Goal: Task Accomplishment & Management: Manage account settings

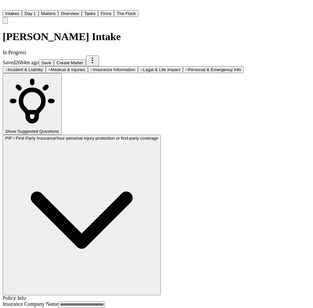
click at [54, 59] on button "Save" at bounding box center [46, 62] width 15 height 7
click at [22, 10] on button "Intakes" at bounding box center [12, 13] width 19 height 7
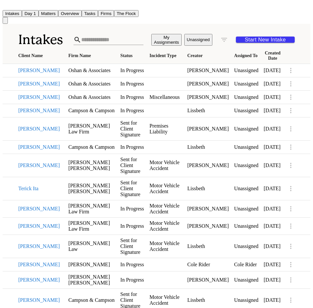
click at [98, 13] on button "Tasks" at bounding box center [90, 13] width 16 height 7
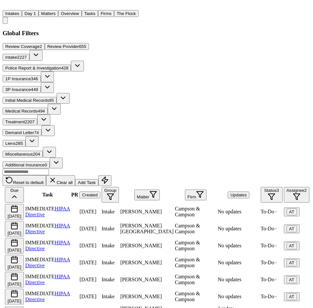
click at [174, 204] on td "Ramon Pena" at bounding box center [147, 212] width 54 height 16
click at [95, 32] on h3 "Global Filters" at bounding box center [156, 33] width 307 height 7
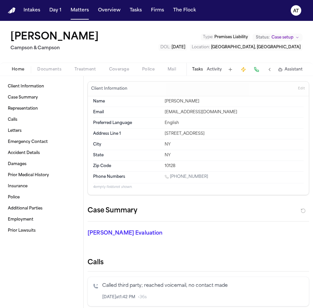
drag, startPoint x: 212, startPoint y: 180, endPoint x: 170, endPoint y: 175, distance: 42.4
click at [170, 175] on div "Phone Numbers 1 (646) 408-4708" at bounding box center [198, 177] width 210 height 11
copy link "(646) 408-4708"
click at [233, 87] on div "Client Information Edit" at bounding box center [198, 89] width 221 height 15
click at [298, 86] on span "Edit" at bounding box center [301, 88] width 7 height 5
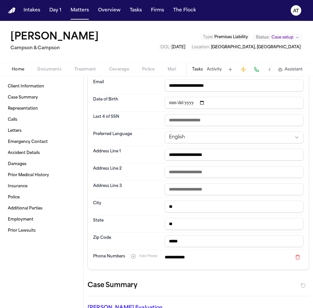
scroll to position [37, 0]
drag, startPoint x: 220, startPoint y: 156, endPoint x: 148, endPoint y: 154, distance: 72.1
click at [148, 154] on div "**********" at bounding box center [198, 154] width 210 height 17
drag, startPoint x: 199, startPoint y: 240, endPoint x: 139, endPoint y: 235, distance: 60.5
click at [139, 235] on div "Zip Code *****" at bounding box center [198, 241] width 210 height 17
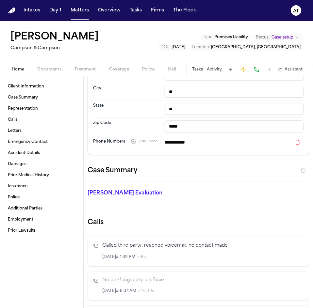
scroll to position [151, 0]
click at [50, 64] on div "Home Documents Treatment Coverage Police Mail Fax Case Setup Demand Workspaces …" at bounding box center [156, 69] width 313 height 13
click at [50, 69] on span "Documents" at bounding box center [49, 69] width 24 height 5
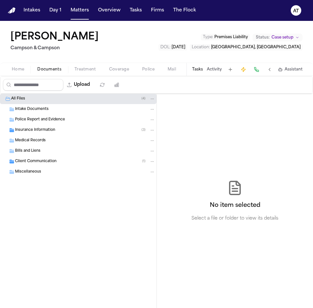
click at [39, 105] on div "Intake Documents" at bounding box center [78, 109] width 156 height 10
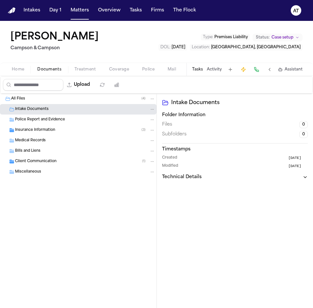
click at [38, 121] on span "Police Report and Evidence" at bounding box center [40, 120] width 50 height 6
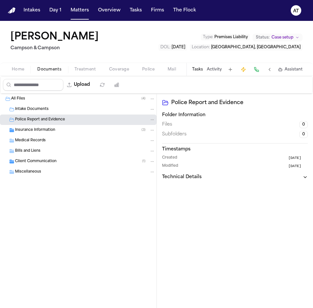
click at [38, 110] on span "Intake Documents" at bounding box center [32, 110] width 34 height 6
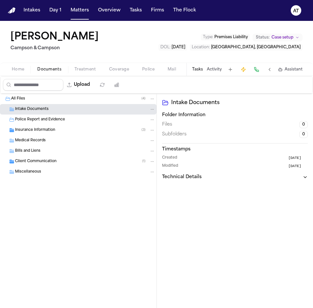
click at [26, 96] on div "All Files ( 4 )" at bounding box center [83, 99] width 144 height 6
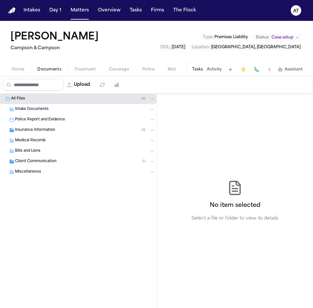
click at [18, 65] on div "Home Documents Treatment Coverage Police Mail Fax Case Setup Demand Workspaces …" at bounding box center [156, 69] width 313 height 13
click at [20, 70] on span "Home" at bounding box center [18, 69] width 12 height 5
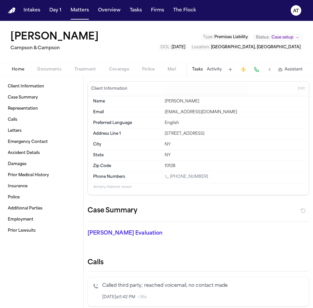
drag, startPoint x: 213, startPoint y: 176, endPoint x: 170, endPoint y: 177, distance: 42.4
click at [170, 177] on div "1 (646) 408-4708" at bounding box center [233, 177] width 139 height 6
copy link "(646) 408-4708"
click at [298, 88] on span "Edit" at bounding box center [301, 88] width 7 height 5
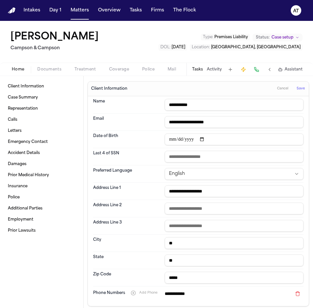
click at [171, 138] on input "date" at bounding box center [233, 139] width 139 height 12
type input "**********"
click at [149, 157] on dt "Last 4 of SSN" at bounding box center [127, 157] width 68 height 12
click at [175, 157] on input "text" at bounding box center [233, 157] width 139 height 12
click at [180, 156] on input "text" at bounding box center [233, 157] width 139 height 12
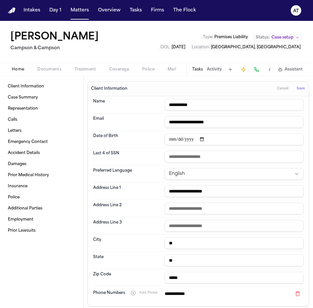
paste input "****"
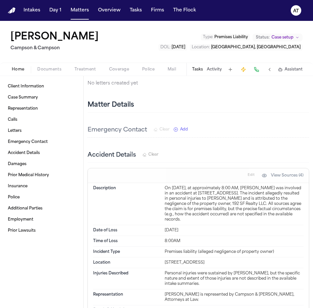
scroll to position [546, 0]
type input "****"
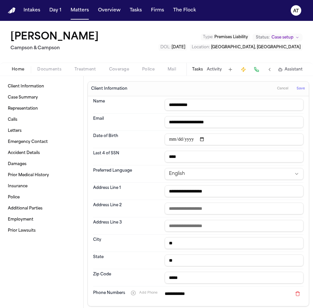
scroll to position [0, 0]
click at [298, 87] on span "Save" at bounding box center [300, 88] width 8 height 5
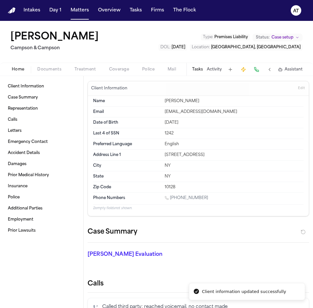
scroll to position [0, 0]
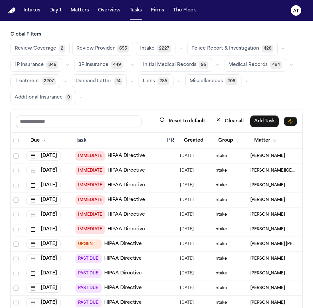
click at [233, 159] on td "Intake" at bounding box center [229, 156] width 36 height 15
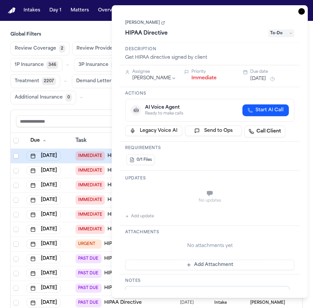
click at [199, 77] on button "Immediate" at bounding box center [203, 78] width 25 height 7
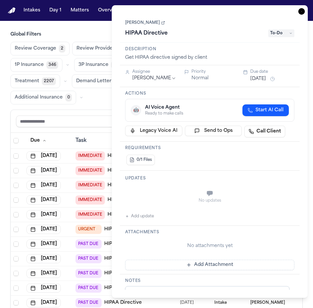
click at [95, 35] on h3 "Global Filters" at bounding box center [156, 34] width 292 height 7
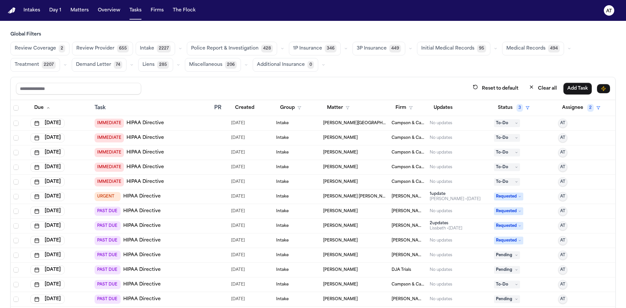
click at [312, 120] on span "To-Do" at bounding box center [507, 123] width 26 height 8
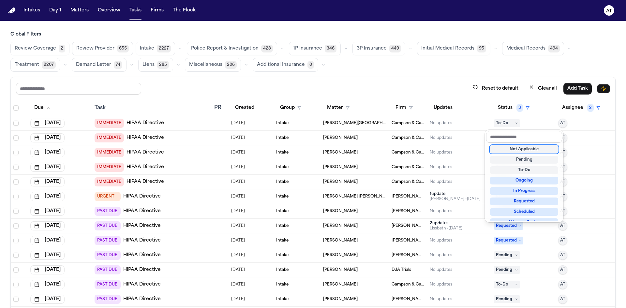
click at [312, 70] on div "Global Filters Review Coverage 2 Review Provider 655 Intake 2227 Police Report …" at bounding box center [312, 184] width 605 height 306
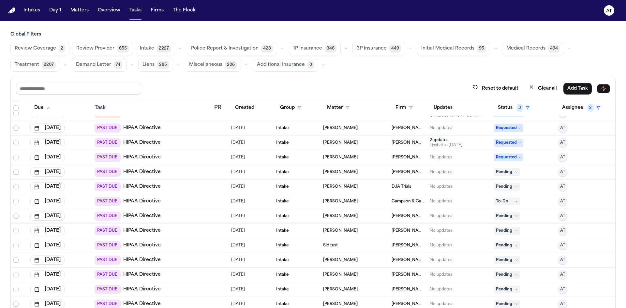
scroll to position [83, 0]
click at [312, 201] on span "To-Do" at bounding box center [507, 202] width 26 height 8
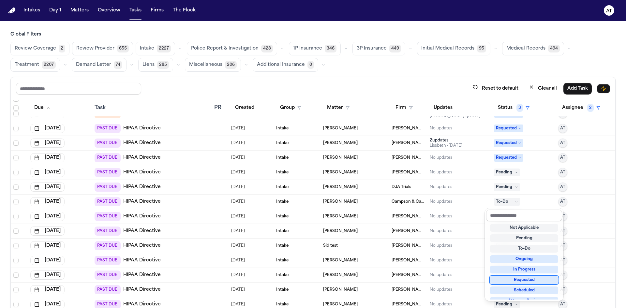
click at [312, 282] on div "Requested" at bounding box center [524, 280] width 68 height 8
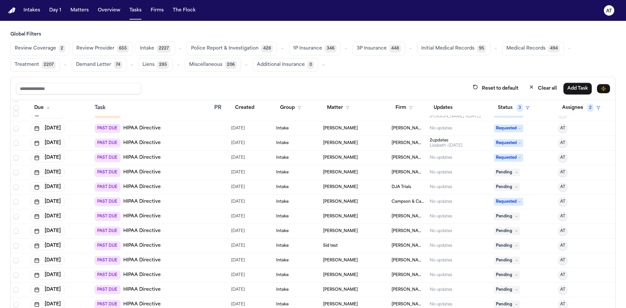
click at [312, 173] on span "Carrie Thomas" at bounding box center [340, 172] width 35 height 5
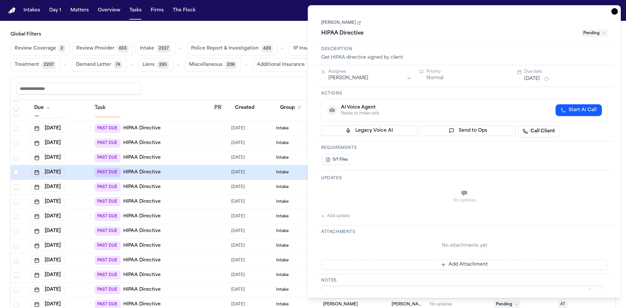
click at [312, 23] on icon at bounding box center [359, 23] width 4 height 4
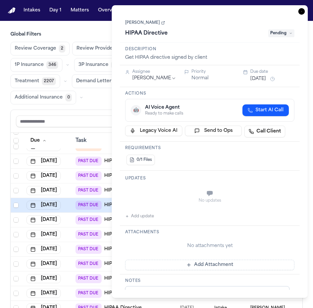
click at [95, 34] on h3 "Global Filters" at bounding box center [156, 34] width 292 height 7
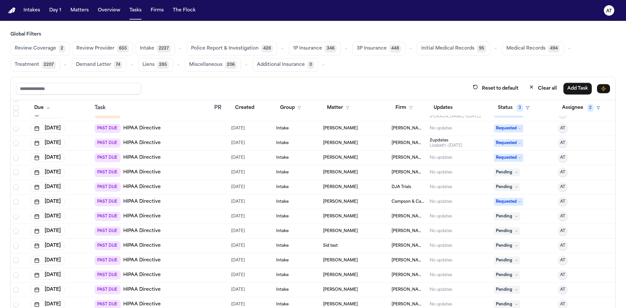
click at [312, 171] on span "Pending" at bounding box center [507, 173] width 26 height 8
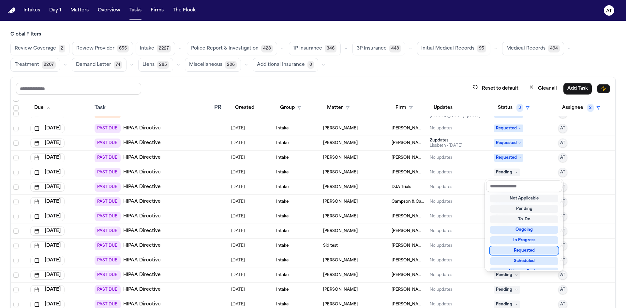
click at [312, 248] on div "Requested" at bounding box center [524, 251] width 68 height 8
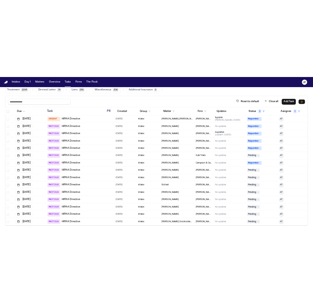
scroll to position [74, 0]
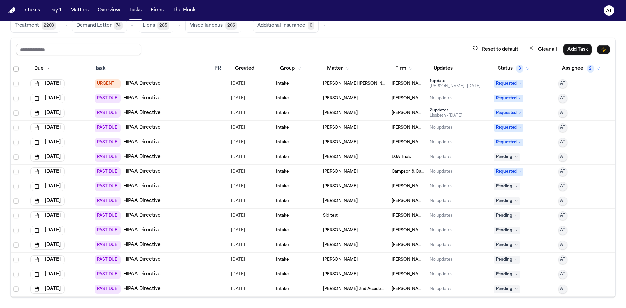
click at [312, 157] on span "Lisa Osmers" at bounding box center [340, 157] width 35 height 5
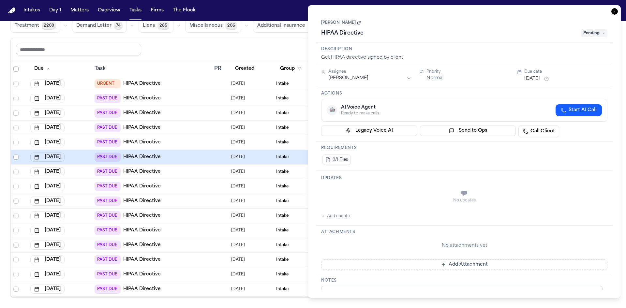
click at [312, 23] on link "Lisa Osmers" at bounding box center [341, 22] width 40 height 5
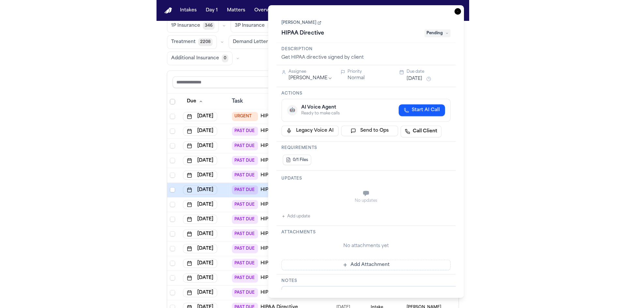
scroll to position [55, 0]
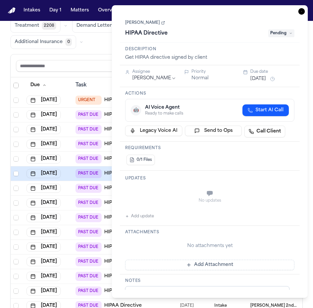
click at [109, 42] on div "Review Coverage 2 Review Provider 656 Intake 2227 Police Report & Investigation…" at bounding box center [156, 17] width 292 height 63
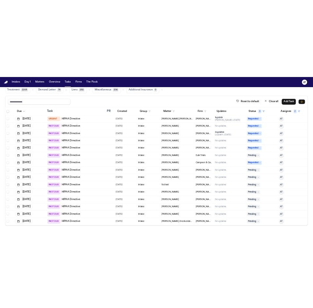
scroll to position [39, 0]
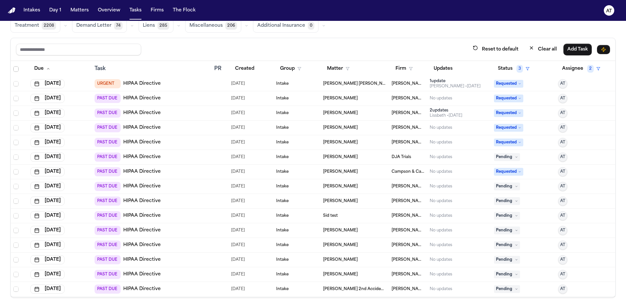
click at [312, 154] on td "Lisa Osmers" at bounding box center [355, 157] width 69 height 15
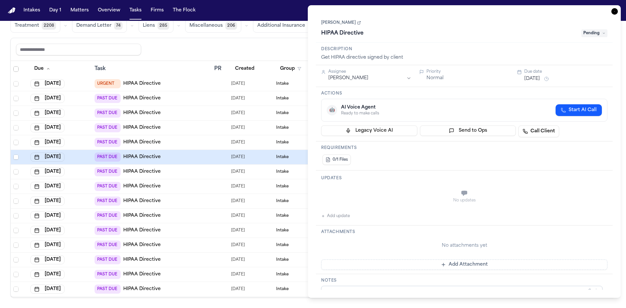
click at [312, 21] on link "Lisa Osmers" at bounding box center [341, 22] width 40 height 5
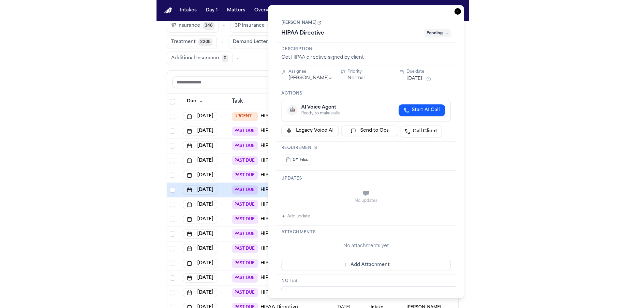
scroll to position [55, 0]
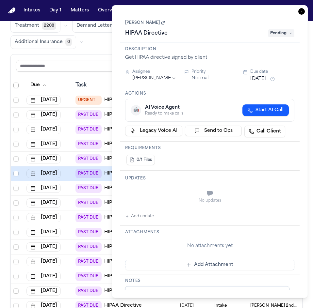
click at [280, 31] on span "Pending" at bounding box center [281, 33] width 26 height 8
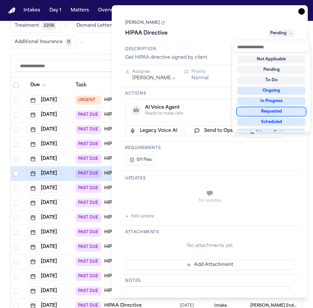
click at [287, 111] on div "Requested" at bounding box center [271, 112] width 68 height 8
click at [277, 112] on div "Requested" at bounding box center [271, 112] width 68 height 8
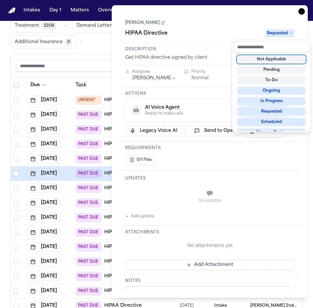
click at [97, 44] on div "Review Coverage 2 Review Provider 656 Intake 2227 Police Report & Investigation…" at bounding box center [156, 17] width 292 height 63
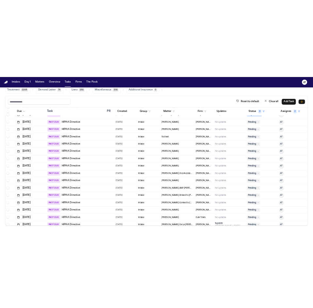
scroll to position [170, 0]
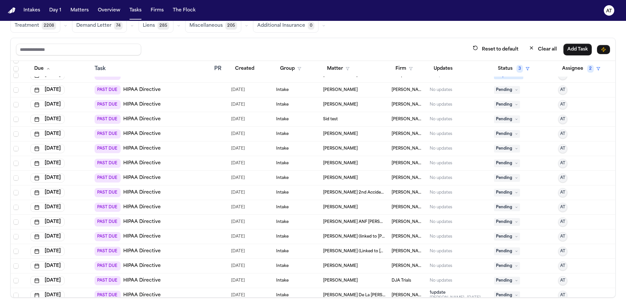
click at [312, 93] on td "Malissa Latu" at bounding box center [355, 90] width 69 height 15
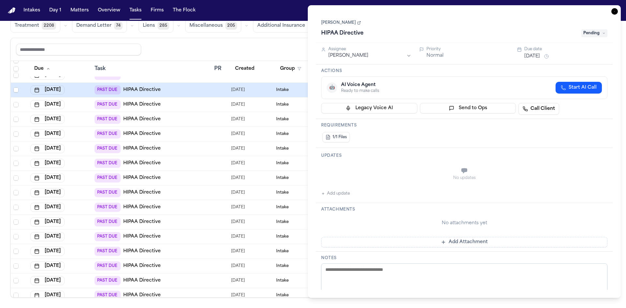
click at [312, 23] on link "Malissa Latu" at bounding box center [341, 22] width 40 height 5
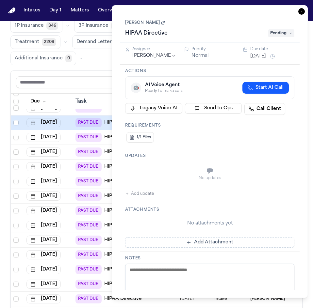
scroll to position [55, 0]
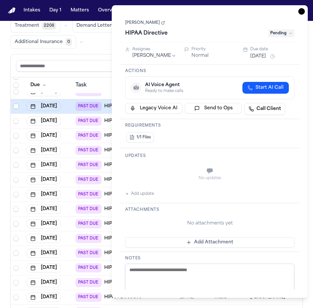
click at [281, 30] on span "Pending" at bounding box center [281, 33] width 26 height 8
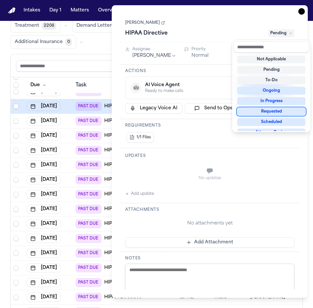
click at [282, 111] on div "Requested" at bounding box center [271, 112] width 68 height 8
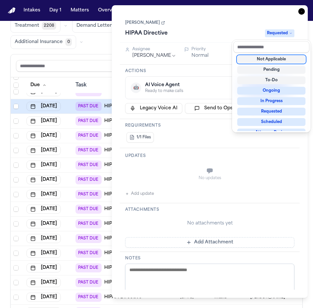
click at [96, 46] on div "Review Coverage 2 Review Provider 656 Intake 2227 Police Report & Investigation…" at bounding box center [156, 17] width 292 height 63
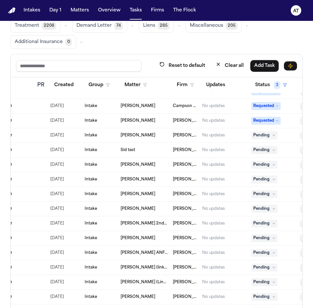
scroll to position [156, 130]
click at [141, 133] on span "Morgan Crookston" at bounding box center [137, 134] width 35 height 5
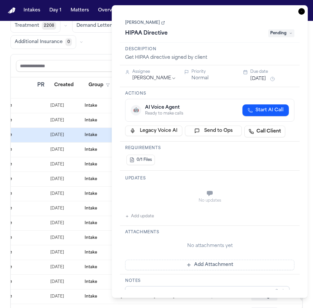
click at [146, 21] on link "Morgan Crookston" at bounding box center [145, 22] width 40 height 5
click at [280, 33] on span "Pending" at bounding box center [281, 33] width 26 height 8
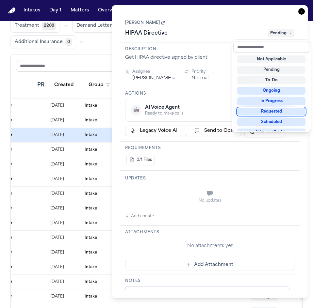
click at [277, 114] on div "Requested" at bounding box center [271, 112] width 68 height 8
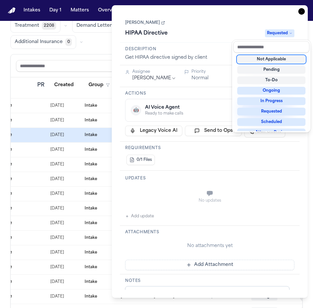
click at [97, 49] on div "Global Filters Review Coverage 2 Review Provider 656 Intake 2227 Police Report …" at bounding box center [156, 145] width 292 height 338
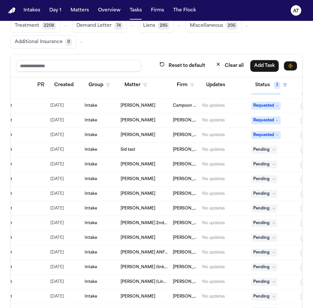
click at [260, 151] on span "Pending" at bounding box center [264, 150] width 26 height 8
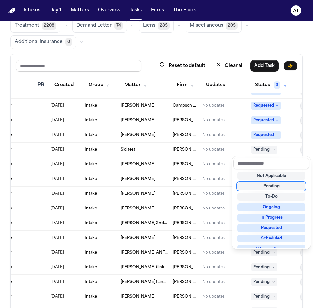
scroll to position [102, 0]
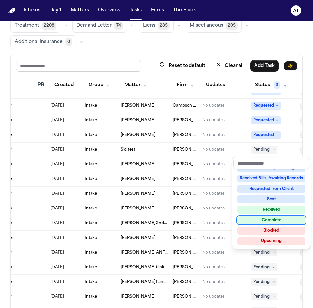
click at [269, 224] on div "Complete" at bounding box center [271, 220] width 68 height 8
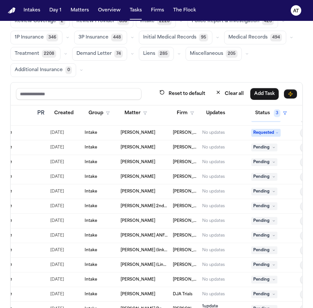
scroll to position [187, 130]
click at [152, 159] on span "Jhonnathan Patino" at bounding box center [137, 161] width 35 height 5
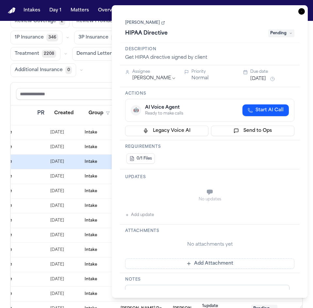
click at [151, 23] on link "[PERSON_NAME]" at bounding box center [145, 22] width 40 height 5
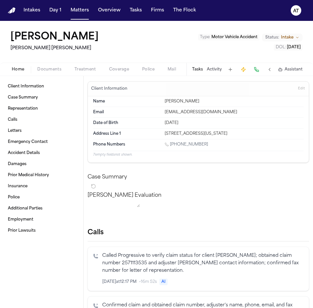
click at [298, 88] on span "Edit" at bounding box center [301, 88] width 7 height 5
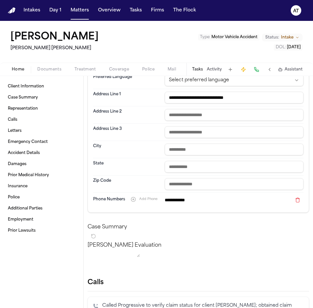
scroll to position [94, 0]
drag, startPoint x: 201, startPoint y: 204, endPoint x: 167, endPoint y: 203, distance: 33.3
click at [167, 203] on input "**********" at bounding box center [227, 199] width 127 height 9
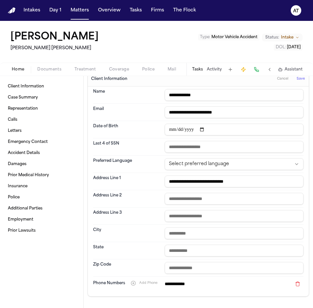
scroll to position [9, 0]
drag, startPoint x: 243, startPoint y: 113, endPoint x: 162, endPoint y: 118, distance: 81.4
click at [162, 118] on div "**********" at bounding box center [198, 112] width 210 height 17
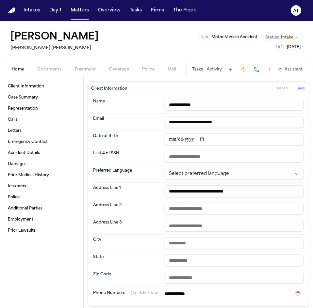
scroll to position [1, 0]
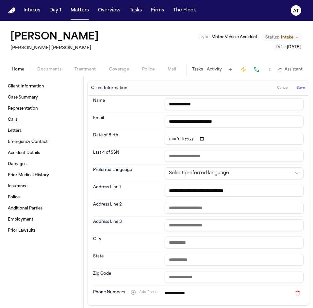
drag, startPoint x: 217, startPoint y: 191, endPoint x: 162, endPoint y: 196, distance: 54.4
click at [164, 196] on dd "**********" at bounding box center [233, 191] width 139 height 12
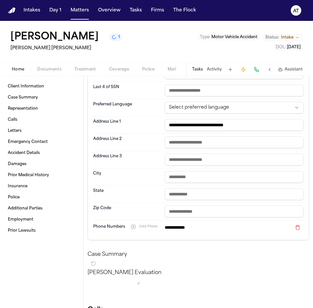
scroll to position [66, 0]
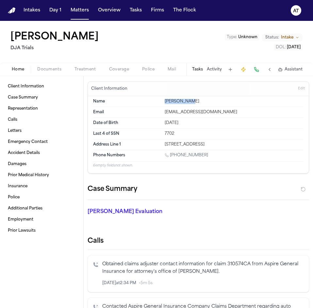
drag, startPoint x: 192, startPoint y: 100, endPoint x: 159, endPoint y: 100, distance: 32.9
click at [159, 100] on div "Name [PERSON_NAME]" at bounding box center [198, 101] width 210 height 11
copy div "[PERSON_NAME]"
drag, startPoint x: 209, startPoint y: 153, endPoint x: 172, endPoint y: 155, distance: 37.9
click at [172, 155] on div "[PHONE_NUMBER]" at bounding box center [233, 156] width 139 height 6
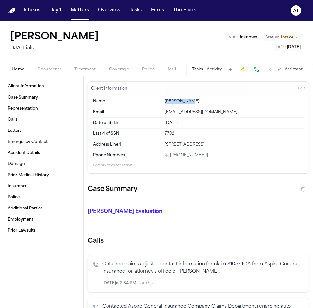
copy link "661) 304-5969"
drag, startPoint x: 193, startPoint y: 144, endPoint x: 159, endPoint y: 142, distance: 34.0
click at [159, 142] on div "Address Line 1 520 N Arbor Dr. Bakersfield, CA 93308" at bounding box center [198, 144] width 210 height 10
copy div "520 N Arbor Dr."
drag, startPoint x: 194, startPoint y: 144, endPoint x: 215, endPoint y: 149, distance: 21.1
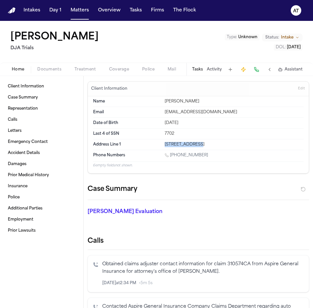
click at [215, 149] on div "Address Line 1 520 N Arbor Dr. Bakersfield, CA 93308" at bounding box center [198, 144] width 210 height 10
copy div "Bakersfield"
drag, startPoint x: 240, startPoint y: 143, endPoint x: 225, endPoint y: 147, distance: 15.4
click at [225, 147] on div "520 N Arbor Dr. Bakersfield, CA 93308" at bounding box center [233, 144] width 139 height 5
copy div "93308"
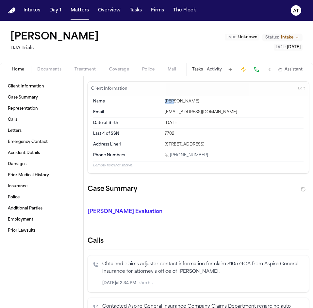
drag, startPoint x: 169, startPoint y: 102, endPoint x: 160, endPoint y: 104, distance: 9.7
click at [160, 104] on div "Name [PERSON_NAME]" at bounding box center [198, 101] width 210 height 11
copy div "[PERSON_NAME]"
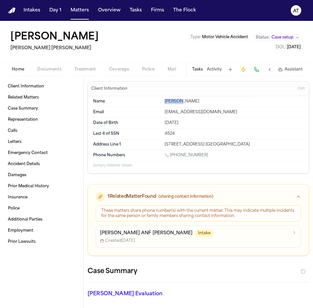
drag, startPoint x: 176, startPoint y: 102, endPoint x: 159, endPoint y: 101, distance: 17.9
click at [159, 101] on div "Name [GEOGRAPHIC_DATA][PERSON_NAME]" at bounding box center [198, 101] width 210 height 11
copy div "[GEOGRAPHIC_DATA]"
drag, startPoint x: 191, startPoint y: 100, endPoint x: 178, endPoint y: 104, distance: 13.3
click at [178, 104] on div "Malissa Latu" at bounding box center [233, 101] width 139 height 5
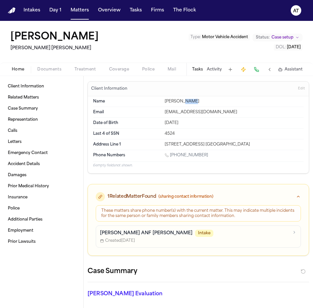
copy div "Latu"
drag, startPoint x: 204, startPoint y: 154, endPoint x: 170, endPoint y: 154, distance: 33.6
click at [170, 154] on div "1 (385) 259-3007" at bounding box center [233, 156] width 139 height 6
copy link "(385) 259-3007"
drag, startPoint x: 188, startPoint y: 123, endPoint x: 157, endPoint y: 124, distance: 31.7
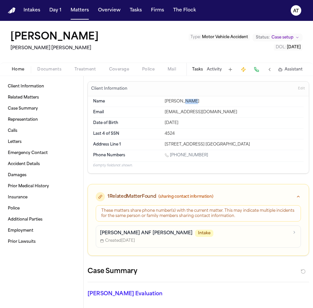
click at [157, 124] on div "Date of Birth Feb 13, 1979" at bounding box center [198, 123] width 210 height 11
copy div "Feb 13, 1979"
drag, startPoint x: 229, startPoint y: 112, endPoint x: 161, endPoint y: 108, distance: 68.9
click at [161, 108] on div "Email kenmissy3603@yahoo.com" at bounding box center [198, 112] width 210 height 11
copy div "kenmissy3603@yahoo.com"
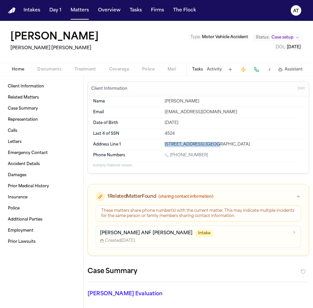
drag, startPoint x: 162, startPoint y: 144, endPoint x: 207, endPoint y: 147, distance: 44.8
click at [207, 147] on div "Address Line 1 8278 N Silver Spgs Ave. Eagle Mountain, UT 84005" at bounding box center [198, 144] width 210 height 10
copy div "8278 N Silver Spgs Ave"
drag, startPoint x: 208, startPoint y: 144, endPoint x: 239, endPoint y: 145, distance: 30.7
click at [239, 145] on div "8278 N Silver Spgs Ave. Eagle Mountain, UT 84005" at bounding box center [233, 144] width 139 height 5
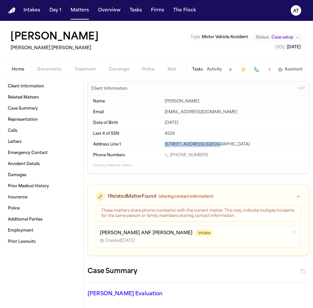
copy div "Eagle Mountain"
drag, startPoint x: 264, startPoint y: 144, endPoint x: 248, endPoint y: 149, distance: 17.0
click at [248, 149] on div "Address Line 1 8278 N Silver Spgs Ave. Eagle Mountain, UT 84005" at bounding box center [198, 144] width 210 height 10
copy div "84005"
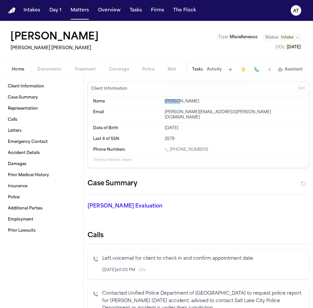
drag, startPoint x: 177, startPoint y: 102, endPoint x: 159, endPoint y: 106, distance: 18.9
click at [159, 106] on div "Name [PERSON_NAME]" at bounding box center [198, 101] width 210 height 11
copy div "[PERSON_NAME]"
drag, startPoint x: 206, startPoint y: 101, endPoint x: 179, endPoint y: 101, distance: 27.4
click at [179, 101] on div "[PERSON_NAME]" at bounding box center [233, 101] width 139 height 5
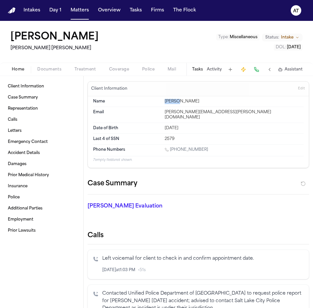
copy div "Crookston"
click at [176, 136] on div "2579" at bounding box center [233, 138] width 139 height 5
drag, startPoint x: 176, startPoint y: 135, endPoint x: 161, endPoint y: 134, distance: 14.4
click at [161, 134] on div "Last 4 of SSN 2579" at bounding box center [198, 139] width 210 height 10
copy div "2579"
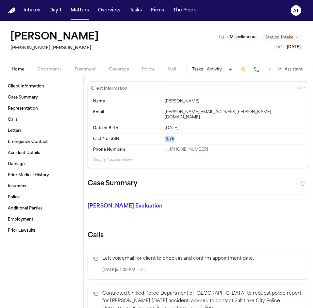
drag, startPoint x: 209, startPoint y: 144, endPoint x: 171, endPoint y: 147, distance: 37.6
click at [171, 147] on div "1 (435) 559-2019" at bounding box center [233, 150] width 139 height 6
copy link "435) 559-2019"
drag, startPoint x: 227, startPoint y: 111, endPoint x: 161, endPoint y: 110, distance: 66.2
click at [161, 110] on div "Email morgan.crookston@gmail.com" at bounding box center [198, 115] width 210 height 16
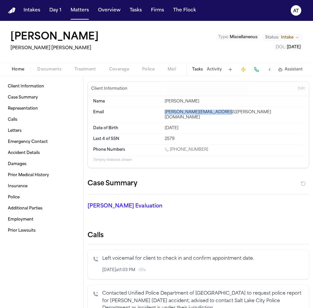
copy div "morgan.crookston@gmail.com"
click at [298, 90] on span "Edit" at bounding box center [301, 88] width 7 height 5
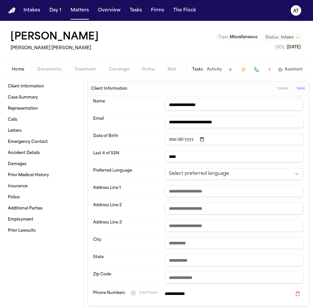
drag, startPoint x: 199, startPoint y: 294, endPoint x: 167, endPoint y: 296, distance: 32.0
click at [167, 296] on input "**********" at bounding box center [227, 293] width 127 height 9
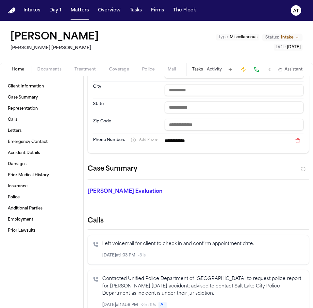
scroll to position [153, 0]
click at [211, 165] on div "Case Summary" at bounding box center [197, 171] width 221 height 16
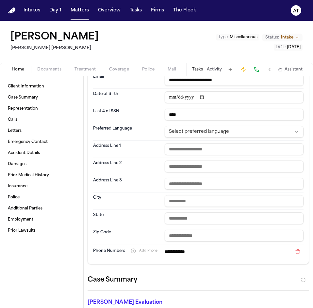
scroll to position [0, 0]
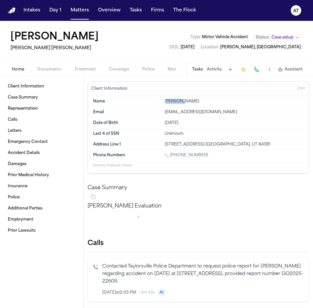
drag, startPoint x: 182, startPoint y: 100, endPoint x: 164, endPoint y: 101, distance: 18.0
click at [164, 101] on div "[PERSON_NAME]" at bounding box center [233, 101] width 139 height 5
drag, startPoint x: 184, startPoint y: 102, endPoint x: 159, endPoint y: 101, distance: 25.5
click at [159, 101] on div "Name [PERSON_NAME]" at bounding box center [198, 101] width 210 height 11
copy div "Jhonathan"
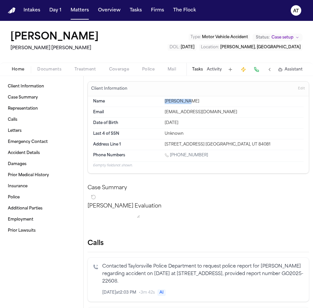
drag, startPoint x: 200, startPoint y: 100, endPoint x: 185, endPoint y: 101, distance: 15.0
click at [185, 101] on div "[PERSON_NAME]" at bounding box center [233, 101] width 139 height 5
copy div "[PERSON_NAME]"
drag, startPoint x: 210, startPoint y: 158, endPoint x: 170, endPoint y: 157, distance: 40.1
click at [170, 157] on div "[PHONE_NUMBER]" at bounding box center [233, 156] width 139 height 6
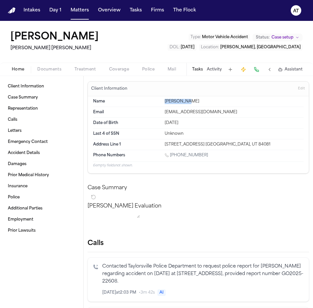
copy link "[PHONE_NUMBER]"
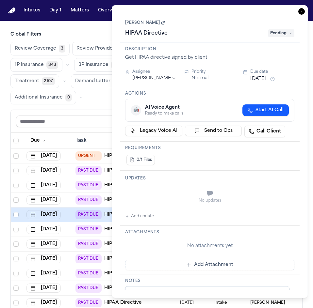
click at [300, 11] on icon "button" at bounding box center [301, 11] width 7 height 7
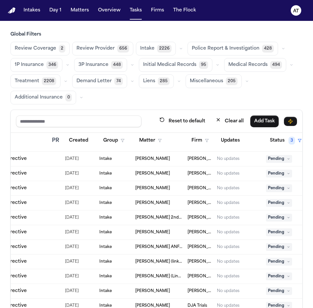
scroll to position [203, 115]
click at [156, 172] on span "[PERSON_NAME]" at bounding box center [152, 173] width 35 height 5
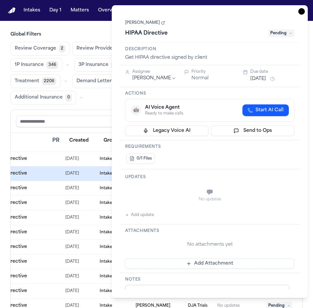
click at [158, 23] on link "[PERSON_NAME]" at bounding box center [145, 22] width 40 height 5
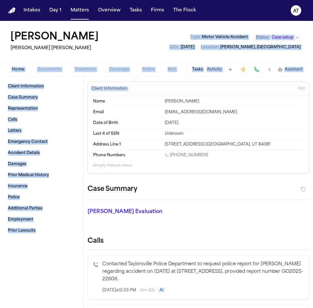
drag, startPoint x: 148, startPoint y: 35, endPoint x: 269, endPoint y: 89, distance: 132.9
click at [269, 89] on div "Jhonnathan Patino Steele Adams Hosman Type : Motor Vehicle Accident Status: Cas…" at bounding box center [156, 164] width 313 height 287
click at [184, 53] on div "Jhonnathan Patino Steele Adams Hosman Type : Motor Vehicle Accident Status: Cas…" at bounding box center [156, 42] width 313 height 42
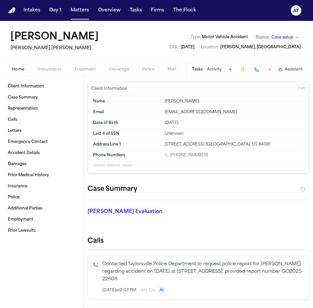
click at [298, 87] on span "Edit" at bounding box center [301, 88] width 7 height 5
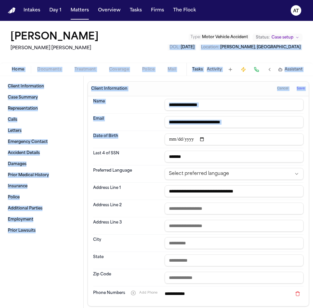
drag, startPoint x: 151, startPoint y: 47, endPoint x: 177, endPoint y: 142, distance: 98.1
click at [177, 142] on div "**********" at bounding box center [156, 164] width 313 height 287
click at [170, 44] on div "Jhonnathan Patino Steele Adams Hosman Type : Motor Vehicle Accident Status: Cas…" at bounding box center [156, 42] width 313 height 42
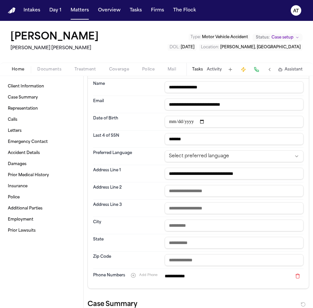
scroll to position [17, 0]
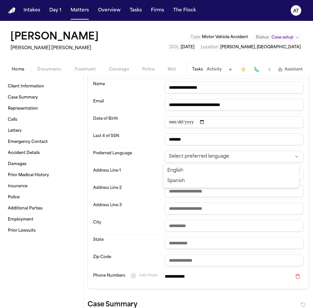
click at [197, 155] on html "**********" at bounding box center [156, 154] width 313 height 308
click at [84, 11] on button "Matters" at bounding box center [79, 11] width 23 height 12
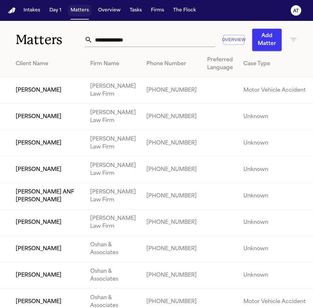
click at [81, 12] on button "Matters" at bounding box center [79, 11] width 23 height 12
click at [154, 47] on div "Overview Add Matter" at bounding box center [190, 40] width 212 height 22
click at [138, 35] on input "text" at bounding box center [153, 40] width 123 height 14
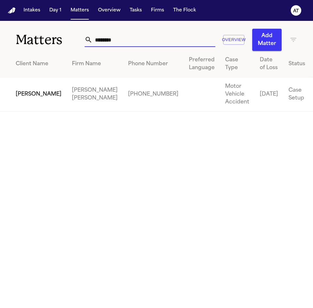
type input "********"
click at [35, 98] on td "David Lucero" at bounding box center [33, 94] width 67 height 34
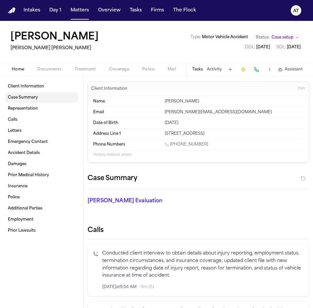
click at [44, 98] on link "Case Summary" at bounding box center [41, 97] width 73 height 10
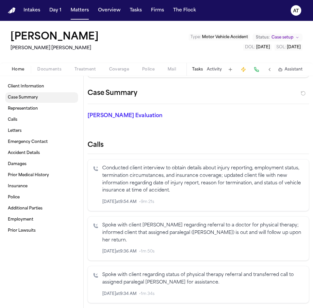
scroll to position [89, 0]
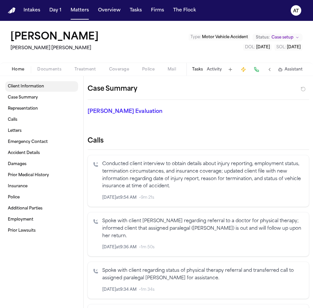
click at [35, 84] on span "Client Information" at bounding box center [26, 86] width 36 height 5
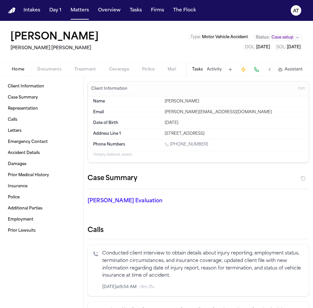
click at [53, 68] on span "Documents" at bounding box center [49, 69] width 24 height 5
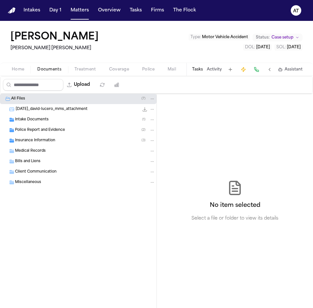
click at [57, 122] on div "Intake Documents ( 1 )" at bounding box center [85, 120] width 140 height 6
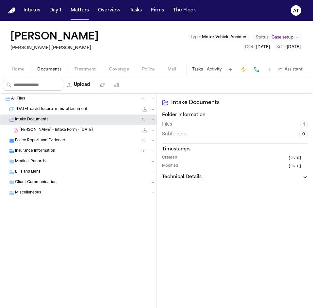
click at [32, 132] on span "D. Lucero - Intake Form - 7.24.25" at bounding box center [56, 131] width 73 height 6
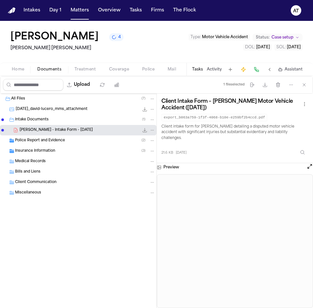
click at [17, 71] on span "Home" at bounding box center [18, 69] width 12 height 5
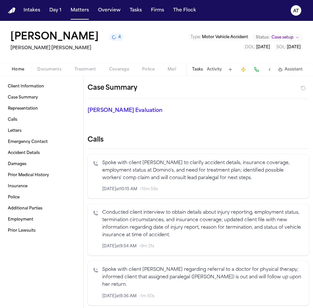
scroll to position [90, 0]
click at [79, 221] on div "Client Information Case Summary Representation Calls Letters Emergency Contact …" at bounding box center [41, 192] width 83 height 232
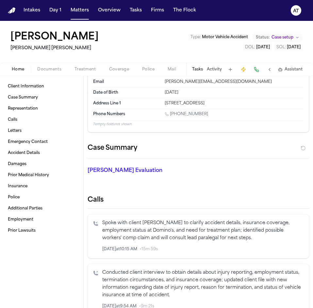
scroll to position [0, 0]
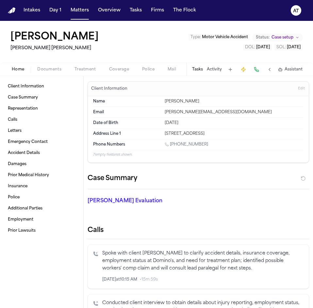
click at [298, 91] on span "Edit" at bounding box center [301, 88] width 7 height 5
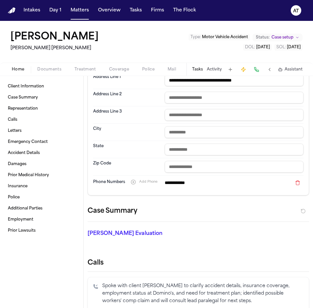
scroll to position [111, 0]
click at [131, 49] on div "David Lucero Steele Adams Hosman Type : Motor Vehicle Accident Status: Case set…" at bounding box center [156, 42] width 313 height 42
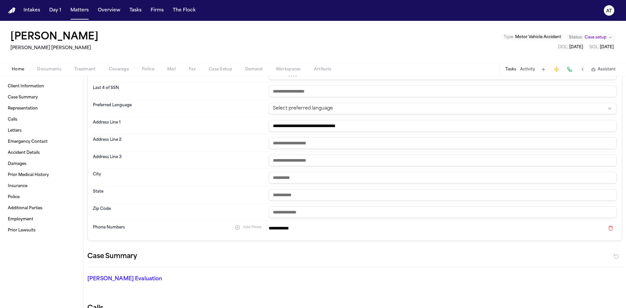
scroll to position [0, 0]
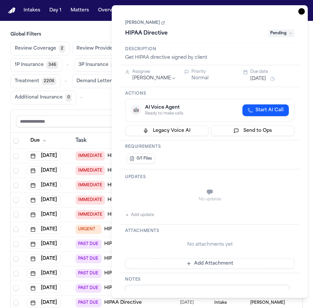
scroll to position [203, 115]
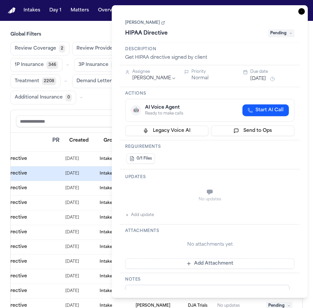
click at [89, 30] on main "Global Filters Review Coverage 2 Review Provider 656 Intake 2226 Police Report …" at bounding box center [156, 164] width 313 height 287
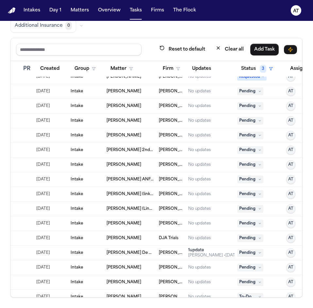
scroll to position [198, 143]
drag, startPoint x: 112, startPoint y: 90, endPoint x: 232, endPoint y: 94, distance: 120.1
click at [232, 94] on div "No updates" at bounding box center [210, 91] width 44 height 5
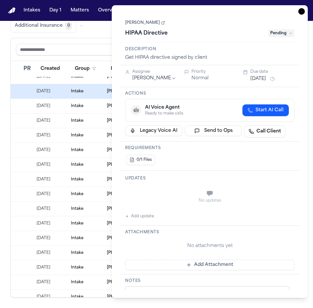
click at [162, 23] on icon at bounding box center [163, 23] width 2 height 2
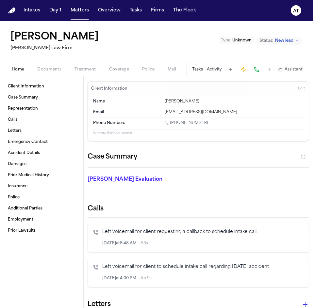
scroll to position [0, 0]
click at [298, 88] on span "Edit" at bounding box center [301, 88] width 7 height 5
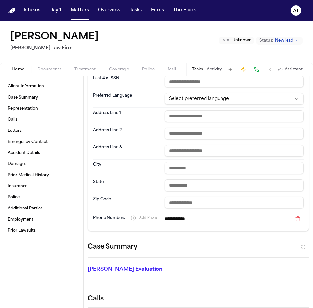
scroll to position [75, 0]
drag, startPoint x: 199, startPoint y: 219, endPoint x: 166, endPoint y: 222, distance: 32.5
click at [166, 222] on input "**********" at bounding box center [227, 218] width 127 height 9
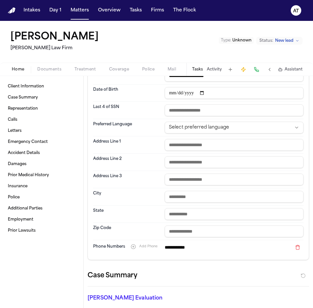
scroll to position [47, 0]
click at [243, 272] on div "Case Summary" at bounding box center [197, 278] width 221 height 16
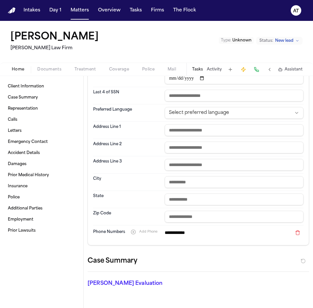
scroll to position [61, 0]
drag, startPoint x: 198, startPoint y: 233, endPoint x: 167, endPoint y: 233, distance: 30.3
click at [167, 233] on input "**********" at bounding box center [227, 232] width 127 height 9
click at [246, 232] on input "**********" at bounding box center [227, 232] width 127 height 9
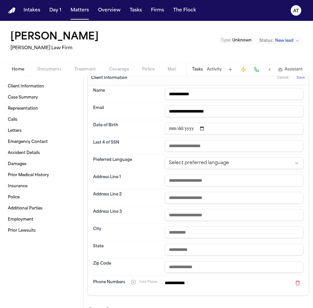
scroll to position [10, 0]
drag, startPoint x: 198, startPoint y: 283, endPoint x: 168, endPoint y: 285, distance: 30.5
click at [168, 285] on input "**********" at bounding box center [227, 283] width 127 height 9
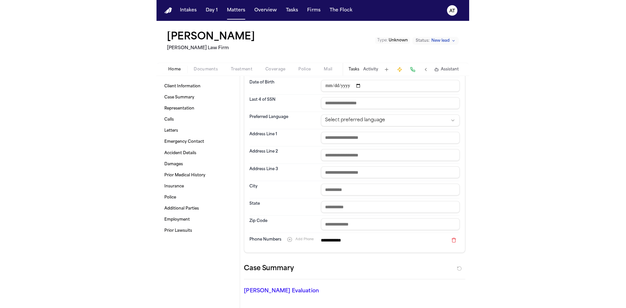
scroll to position [54, 0]
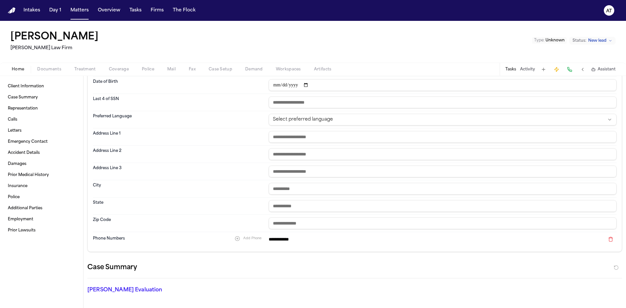
drag, startPoint x: 290, startPoint y: 242, endPoint x: 253, endPoint y: 261, distance: 41.4
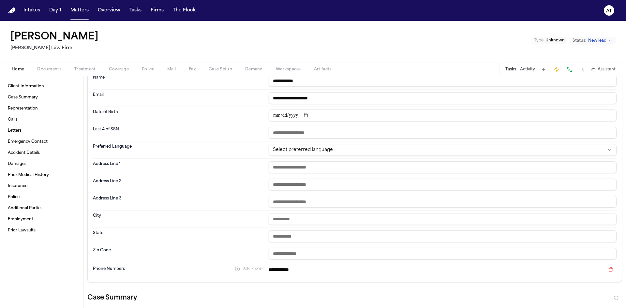
scroll to position [0, 0]
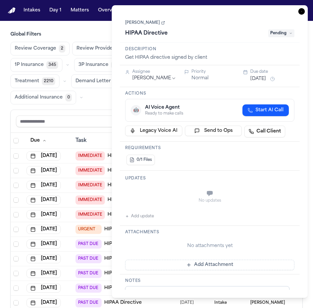
scroll to position [198, 143]
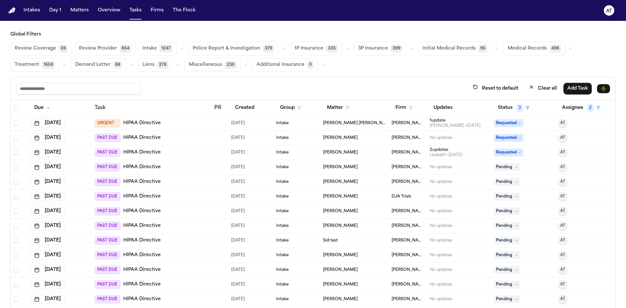
scroll to position [39, 0]
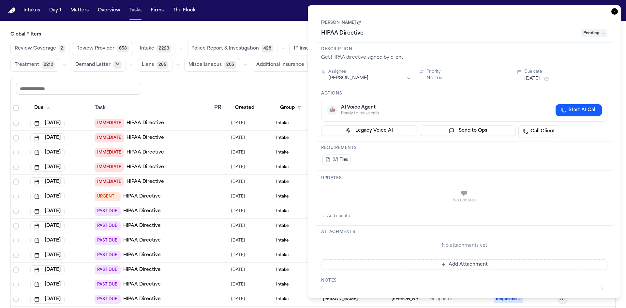
scroll to position [198, 0]
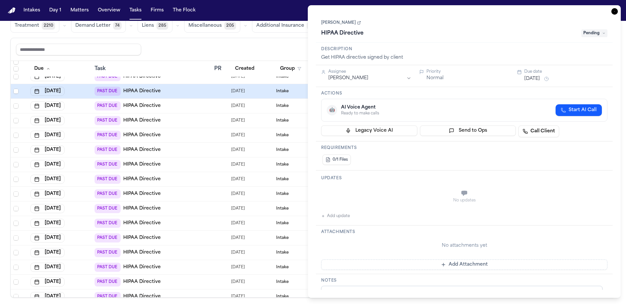
click at [295, 47] on div "Reset to default Clear all Add Task" at bounding box center [313, 49] width 594 height 12
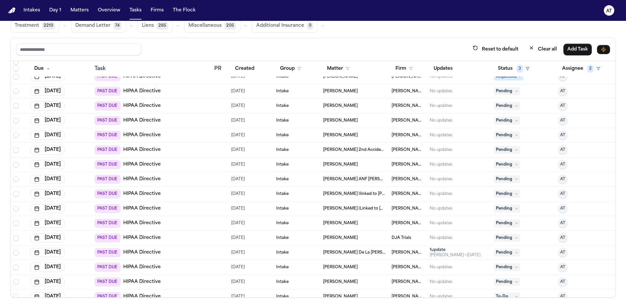
click at [494, 105] on span "Pending" at bounding box center [507, 106] width 26 height 8
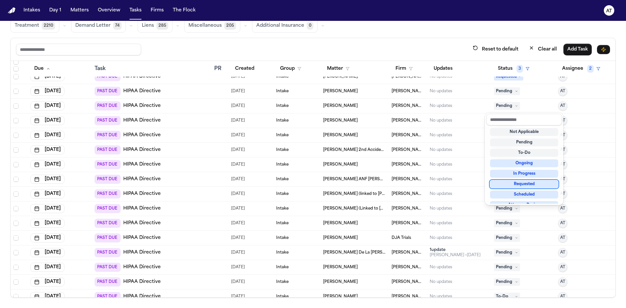
click at [515, 181] on div "Requested" at bounding box center [524, 184] width 68 height 8
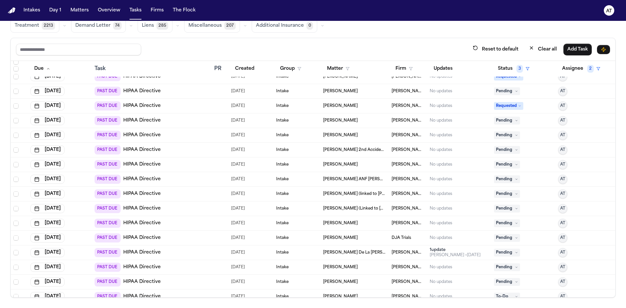
scroll to position [296, 0]
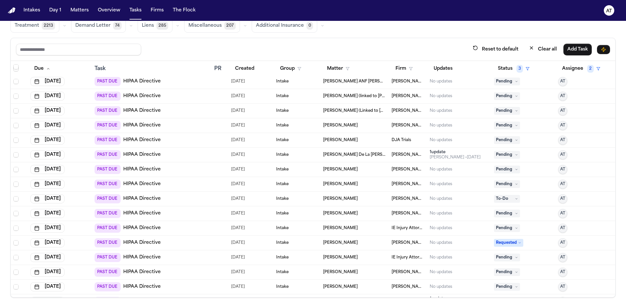
click at [515, 258] on icon at bounding box center [516, 257] width 3 height 3
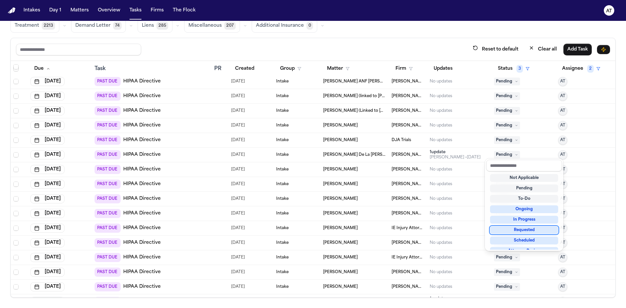
click at [514, 232] on div "Requested" at bounding box center [524, 230] width 68 height 8
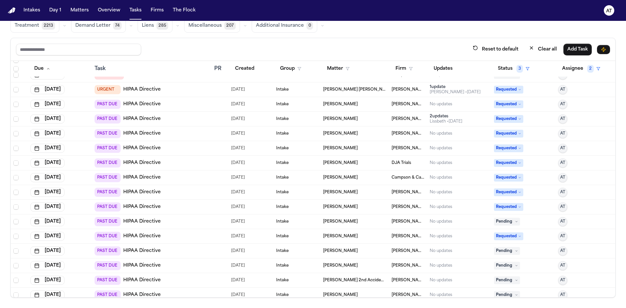
scroll to position [133, 0]
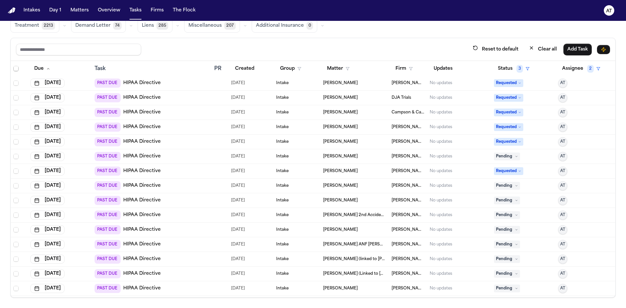
drag, startPoint x: 340, startPoint y: 156, endPoint x: 325, endPoint y: 156, distance: 14.4
click at [325, 156] on span "Daniel Cable" at bounding box center [340, 156] width 35 height 5
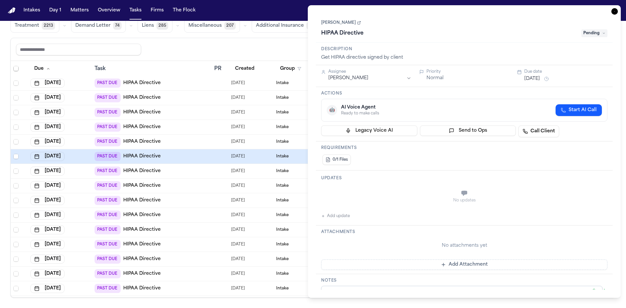
click at [359, 23] on icon at bounding box center [360, 23] width 2 height 2
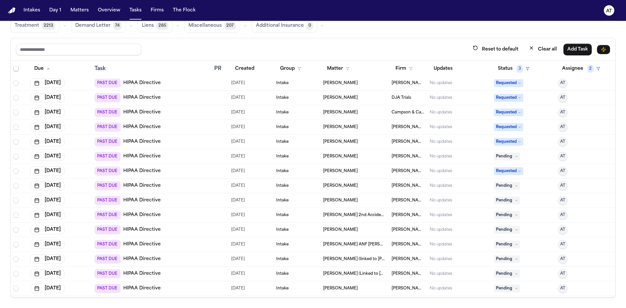
click at [305, 44] on div "Reset to default Clear all Add Task" at bounding box center [313, 49] width 594 height 12
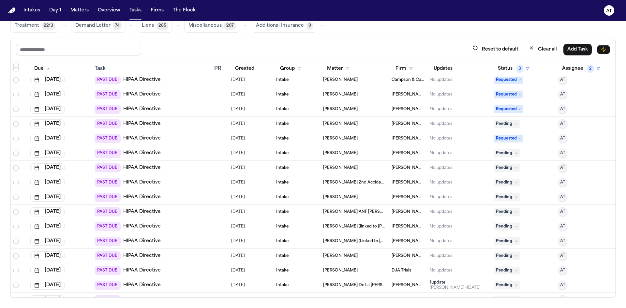
click at [323, 151] on span "[PERSON_NAME]" at bounding box center [340, 153] width 35 height 5
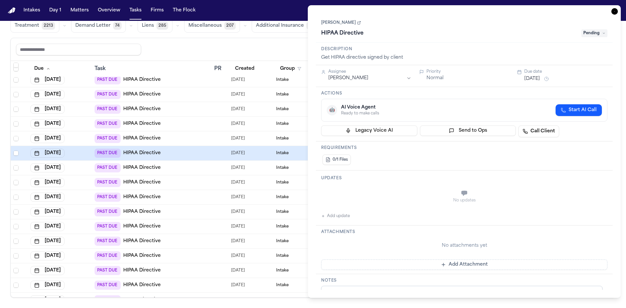
click at [357, 23] on icon at bounding box center [359, 23] width 4 height 4
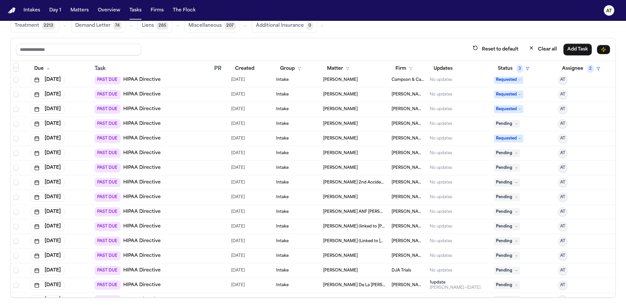
click at [286, 43] on div "Reset to default Clear all Add Task" at bounding box center [313, 49] width 594 height 12
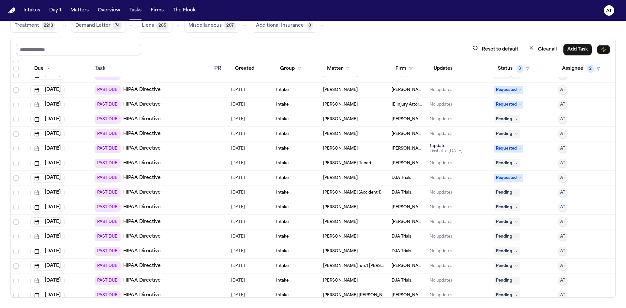
scroll to position [455, 0]
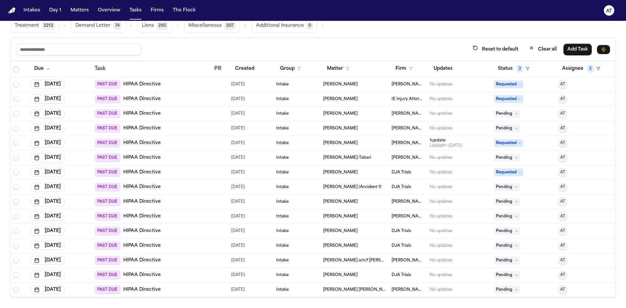
drag, startPoint x: 348, startPoint y: 288, endPoint x: 340, endPoint y: 292, distance: 9.2
click at [340, 292] on span "Cody Joel Valenia" at bounding box center [354, 289] width 63 height 5
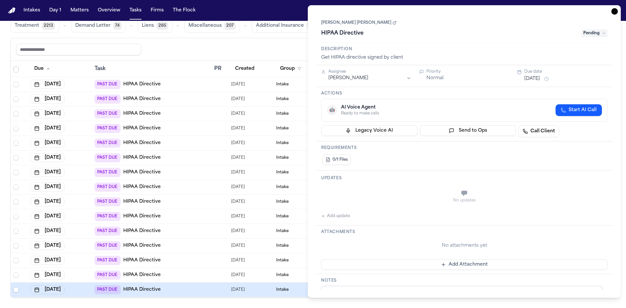
click at [353, 24] on link "Cody Joel Valenia" at bounding box center [358, 22] width 75 height 5
click at [297, 48] on div "Reset to default Clear all Add Task" at bounding box center [313, 49] width 594 height 12
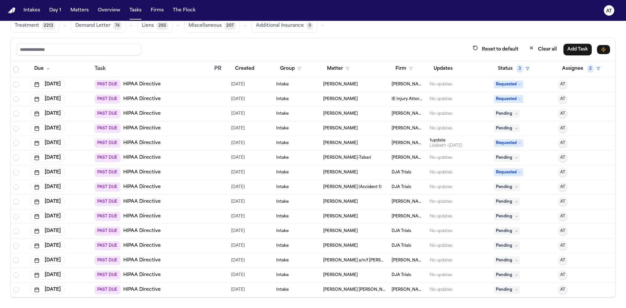
click at [494, 292] on span "Pending" at bounding box center [507, 290] width 26 height 8
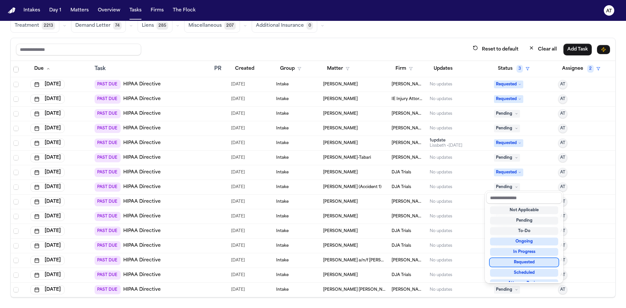
click at [503, 266] on div "Requested" at bounding box center [524, 263] width 68 height 8
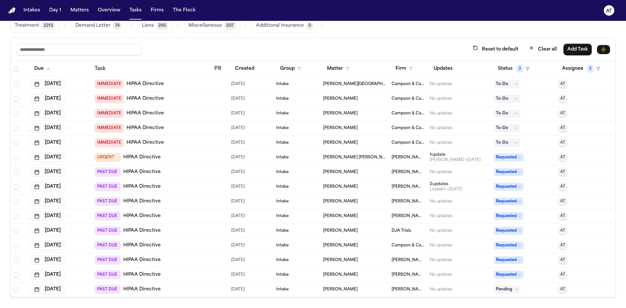
drag, startPoint x: 353, startPoint y: 170, endPoint x: 317, endPoint y: 175, distance: 36.1
click at [321, 175] on td "[PERSON_NAME]" at bounding box center [355, 172] width 69 height 15
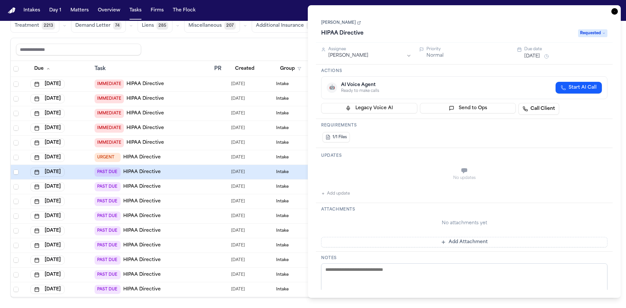
drag, startPoint x: 328, startPoint y: 171, endPoint x: 481, endPoint y: 22, distance: 213.8
click at [481, 22] on div "Jerome Griffin HIPAA Directive Requested" at bounding box center [464, 29] width 286 height 20
drag, startPoint x: 320, startPoint y: 26, endPoint x: 350, endPoint y: 23, distance: 30.2
click at [350, 23] on div "Jerome Griffin HIPAA Directive Requested" at bounding box center [464, 27] width 297 height 29
copy link "[PERSON_NAME]"
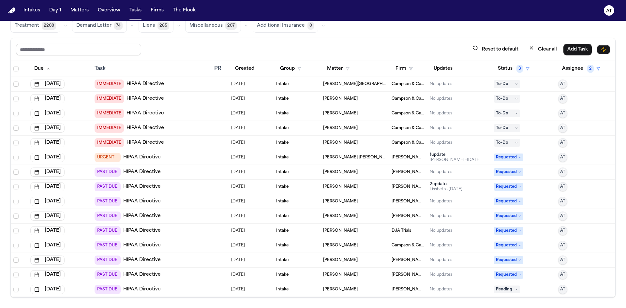
click at [295, 47] on div "Reset to default Clear all Add Task" at bounding box center [313, 49] width 594 height 12
drag, startPoint x: 358, startPoint y: 188, endPoint x: 316, endPoint y: 192, distance: 41.7
click at [321, 192] on td "LUCERO HUERTA" at bounding box center [355, 187] width 69 height 15
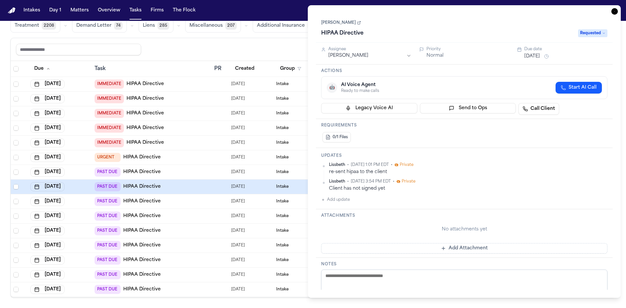
click at [266, 47] on div "Reset to default Clear all Add Task" at bounding box center [313, 49] width 594 height 12
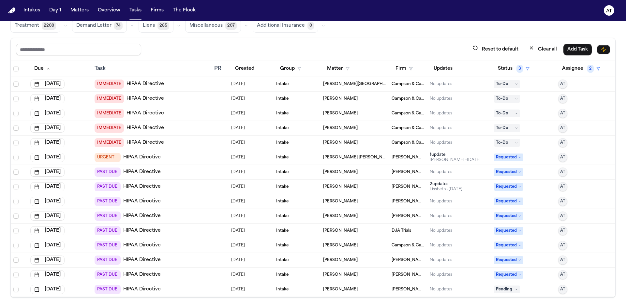
click at [518, 186] on icon at bounding box center [519, 186] width 3 height 3
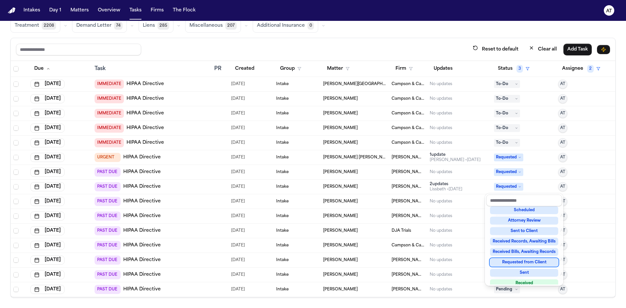
scroll to position [98, 0]
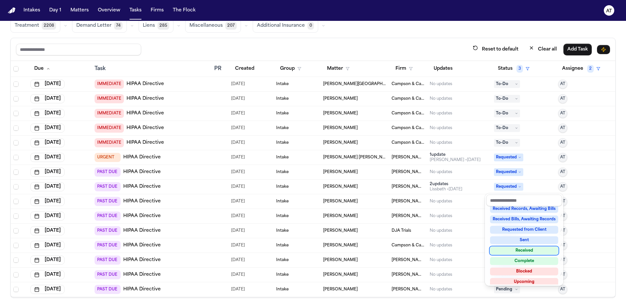
click at [523, 252] on div "Received" at bounding box center [524, 251] width 68 height 8
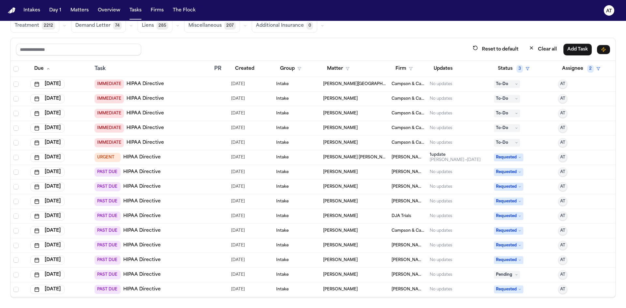
scroll to position [33, 0]
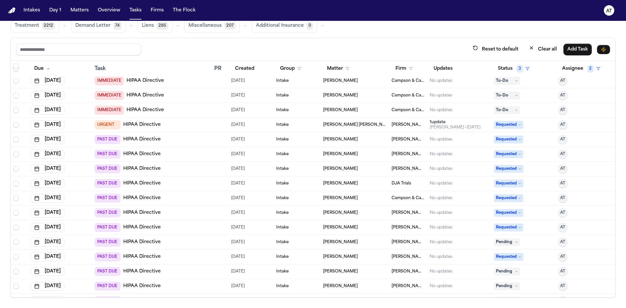
click at [514, 127] on span "Requested" at bounding box center [508, 125] width 29 height 8
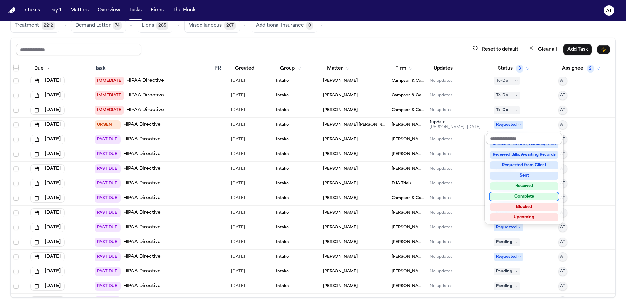
scroll to position [102, 0]
click at [389, 49] on div "Reset to default Clear all Add Task Due Task PR Created Group Matter Firm Updat…" at bounding box center [312, 168] width 605 height 260
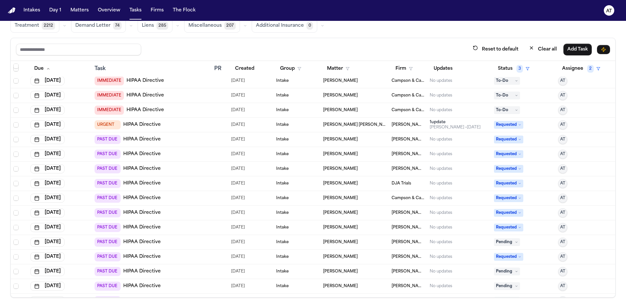
click at [510, 141] on span "Requested" at bounding box center [508, 140] width 29 height 8
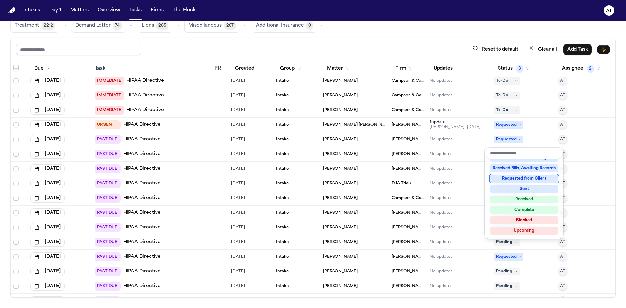
click at [421, 38] on div "Reset to default Clear all Add Task Due Task PR Created Group Matter Firm Updat…" at bounding box center [312, 168] width 605 height 260
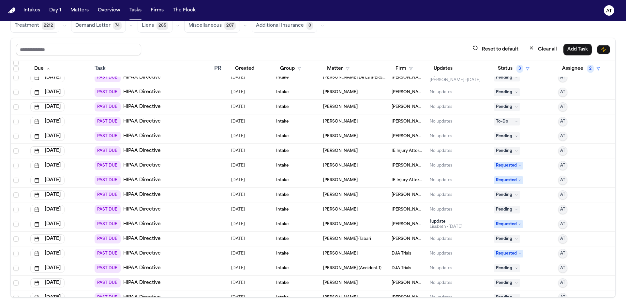
scroll to position [440, 0]
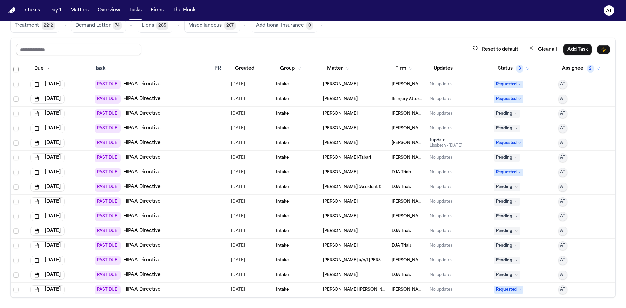
click at [17, 69] on span "Select row" at bounding box center [15, 69] width 5 height 5
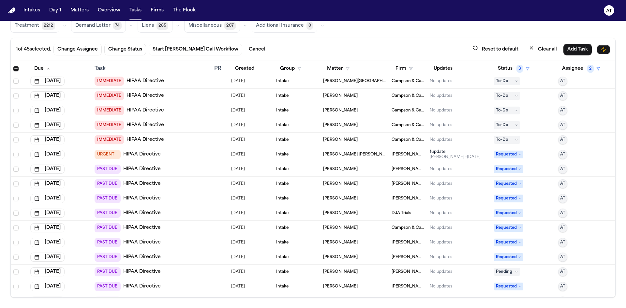
scroll to position [0, 0]
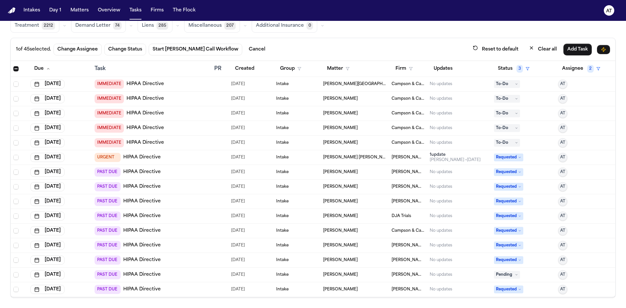
click at [15, 67] on span "Select all" at bounding box center [15, 68] width 5 height 5
click at [15, 69] on span "Select all" at bounding box center [15, 68] width 5 height 5
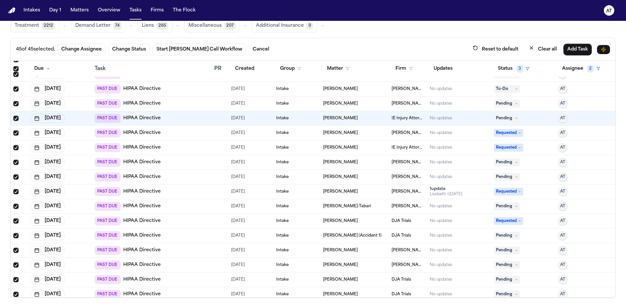
scroll to position [440, 0]
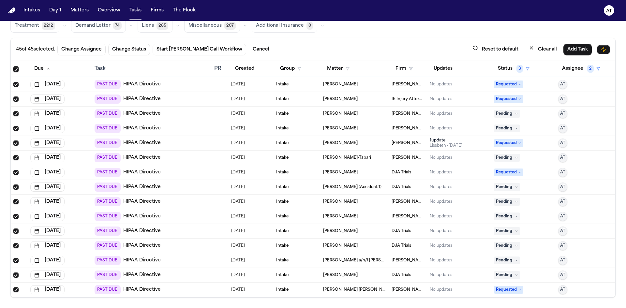
drag, startPoint x: 349, startPoint y: 256, endPoint x: 332, endPoint y: 262, distance: 17.7
click at [332, 262] on span "[PERSON_NAME] a/n/f [PERSON_NAME] [PERSON_NAME] [PERSON_NAME]" at bounding box center [354, 260] width 63 height 5
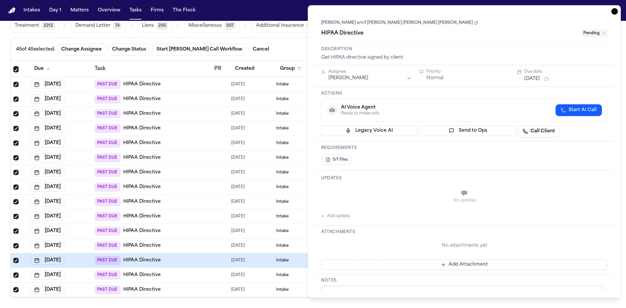
click at [475, 23] on icon at bounding box center [476, 23] width 3 height 3
click at [268, 53] on div "45 of 45 selected. Change Assignee Change Status Start Bland Call Workflow Canc…" at bounding box center [313, 49] width 594 height 12
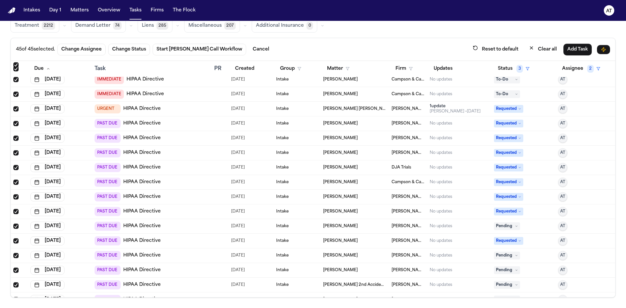
scroll to position [179, 0]
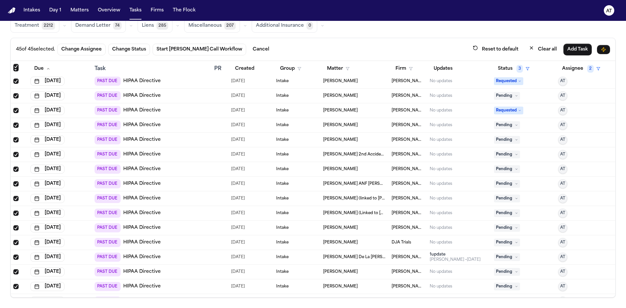
click at [338, 124] on span "[PERSON_NAME]" at bounding box center [340, 125] width 35 height 5
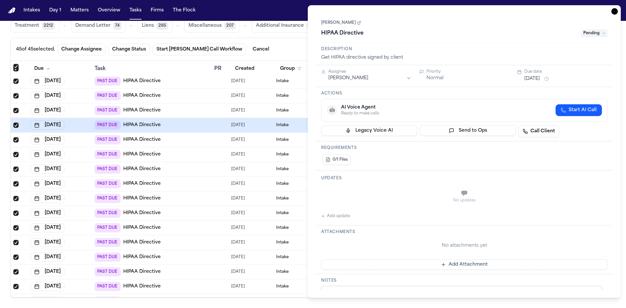
click at [357, 23] on icon at bounding box center [359, 23] width 4 height 4
click at [277, 54] on div "45 of 45 selected. Change Assignee Change Status Start Bland Call Workflow Canc…" at bounding box center [313, 49] width 594 height 12
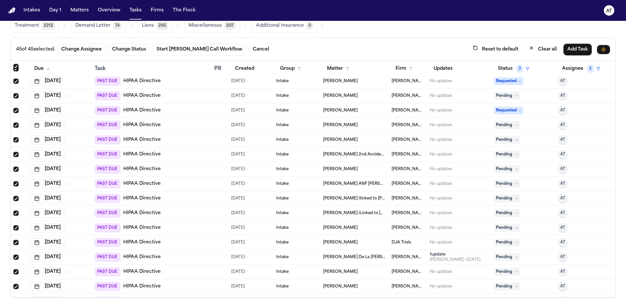
click at [329, 137] on td "[PERSON_NAME]" at bounding box center [355, 140] width 69 height 15
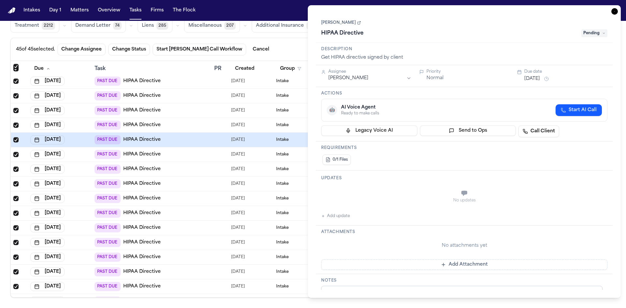
click at [355, 22] on link "[PERSON_NAME]" at bounding box center [341, 22] width 40 height 5
click at [292, 43] on div "45 of 45 selected. Change Assignee Change Status Start Bland Call Workflow Canc…" at bounding box center [313, 49] width 594 height 12
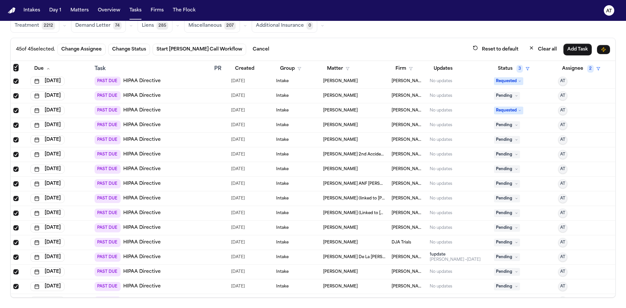
drag, startPoint x: 150, startPoint y: 156, endPoint x: 327, endPoint y: 155, distance: 176.8
click at [327, 155] on span "[PERSON_NAME] 2nd Accident (linked to [PERSON_NAME] 2nd Accident)" at bounding box center [354, 154] width 63 height 5
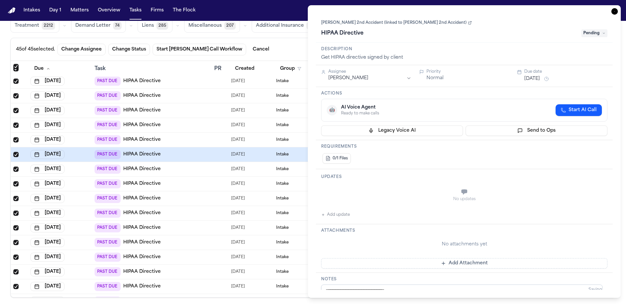
click at [470, 22] on icon at bounding box center [471, 23] width 2 height 2
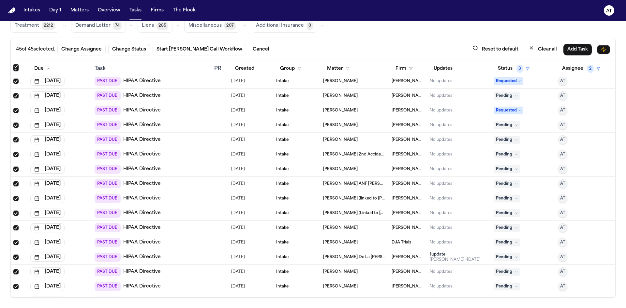
click at [247, 174] on td "[DATE]" at bounding box center [251, 169] width 45 height 15
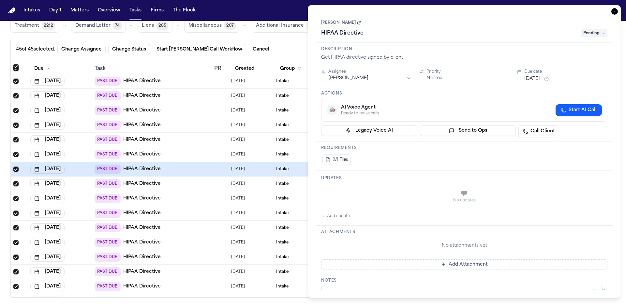
click at [359, 23] on icon at bounding box center [360, 23] width 2 height 2
click at [290, 51] on div "45 of 45 selected. Change Assignee Change Status Start Bland Call Workflow Canc…" at bounding box center [313, 49] width 594 height 12
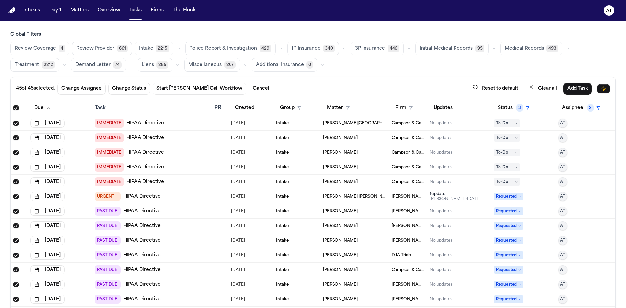
click at [17, 109] on span "Select all" at bounding box center [15, 107] width 5 height 5
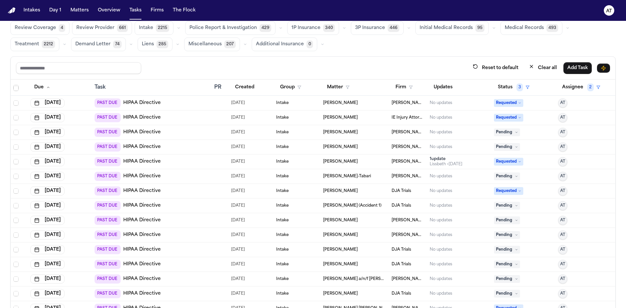
scroll to position [39, 0]
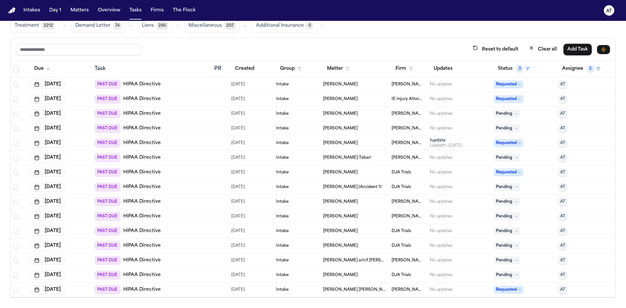
click at [500, 187] on span "Pending" at bounding box center [507, 187] width 26 height 8
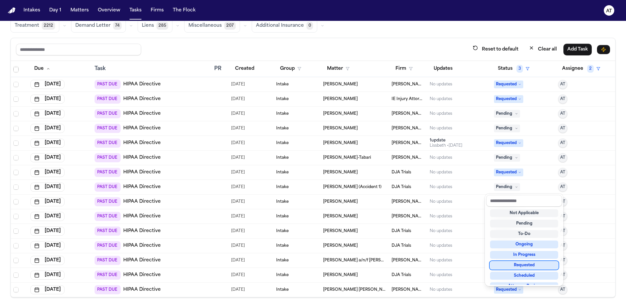
click at [512, 265] on div "Requested" at bounding box center [524, 266] width 68 height 8
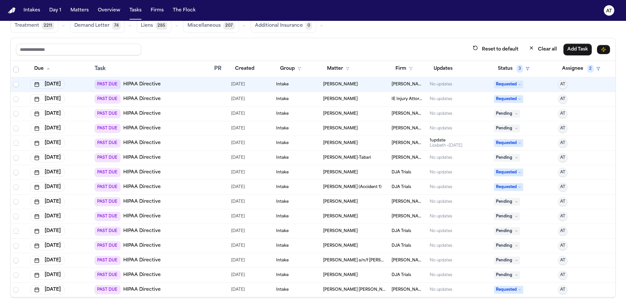
scroll to position [425, 0]
click at [498, 205] on span "Pending" at bounding box center [507, 202] width 26 height 8
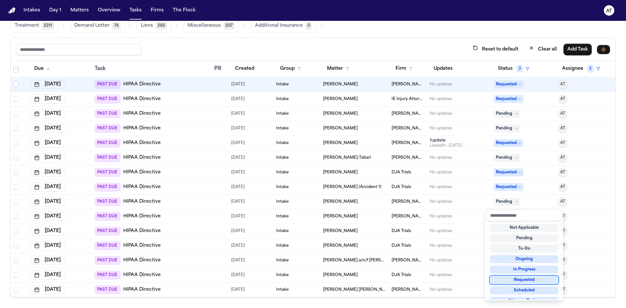
click at [516, 279] on div "Requested" at bounding box center [524, 280] width 68 height 8
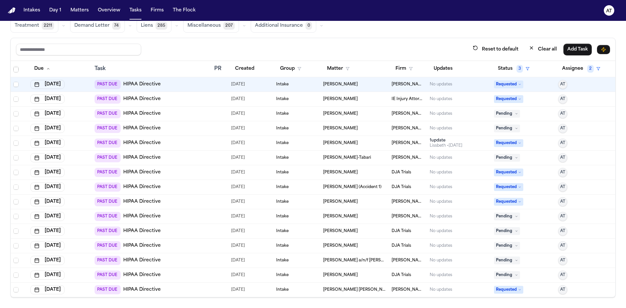
click at [495, 216] on span "Pending" at bounding box center [507, 217] width 26 height 8
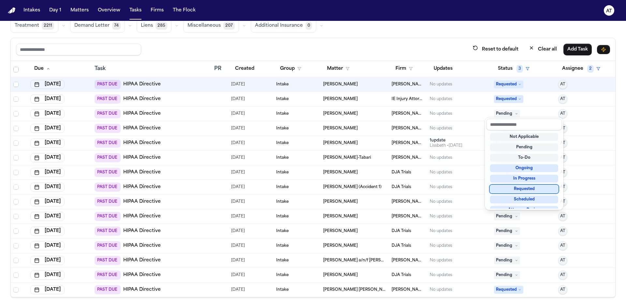
click at [507, 190] on div "Requested" at bounding box center [524, 189] width 68 height 8
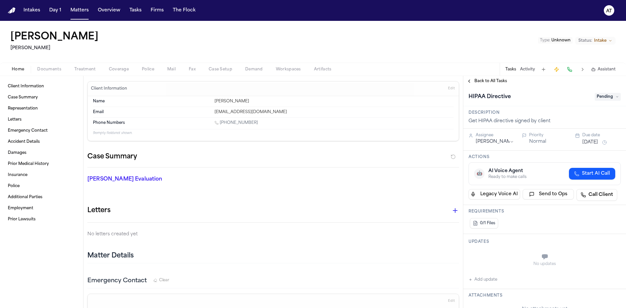
click at [448, 87] on span "Edit" at bounding box center [451, 88] width 7 height 5
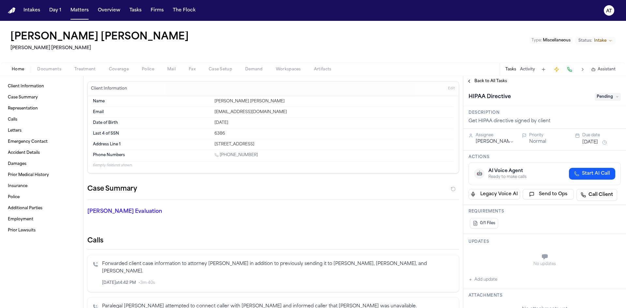
click at [446, 86] on button "Edit" at bounding box center [451, 89] width 11 height 10
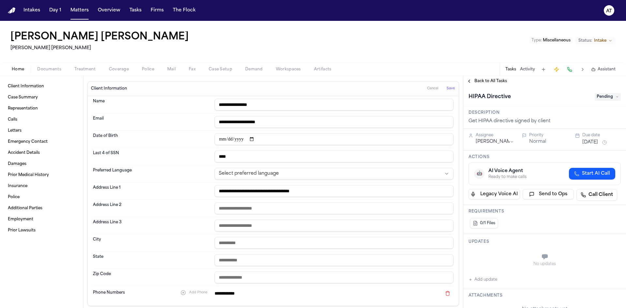
scroll to position [65, 0]
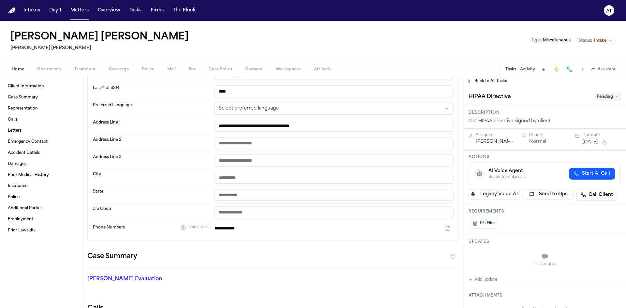
drag, startPoint x: 250, startPoint y: 226, endPoint x: 218, endPoint y: 231, distance: 32.0
click at [218, 231] on input "**********" at bounding box center [328, 228] width 227 height 9
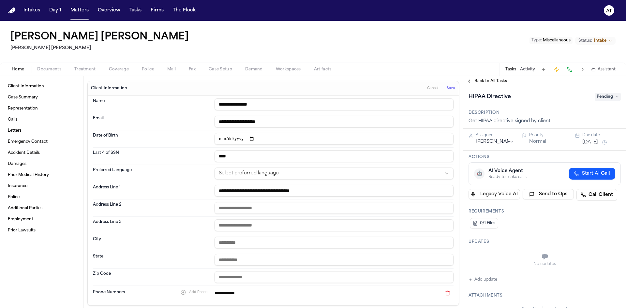
scroll to position [0, 0]
drag, startPoint x: 229, startPoint y: 104, endPoint x: 214, endPoint y: 104, distance: 15.0
click at [215, 104] on input "**********" at bounding box center [334, 105] width 239 height 12
drag, startPoint x: 234, startPoint y: 158, endPoint x: 215, endPoint y: 157, distance: 19.6
click at [215, 157] on input "****" at bounding box center [334, 157] width 239 height 12
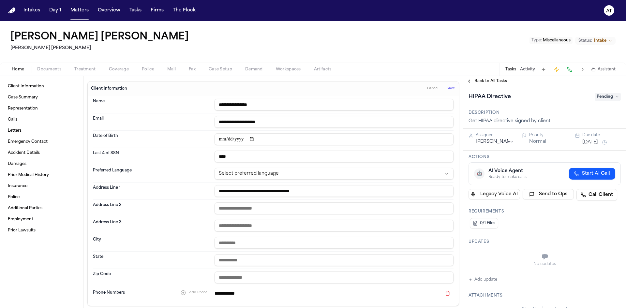
drag, startPoint x: 277, startPoint y: 104, endPoint x: 242, endPoint y: 103, distance: 34.9
click at [242, 103] on input "**********" at bounding box center [334, 105] width 239 height 12
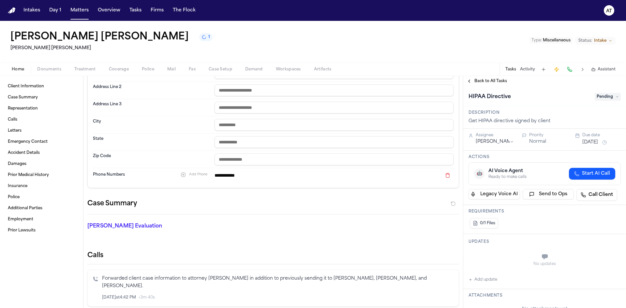
scroll to position [130, 0]
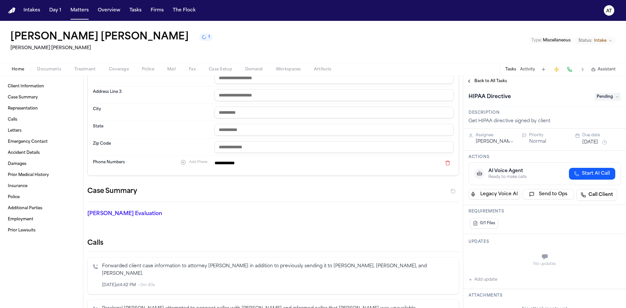
drag, startPoint x: 247, startPoint y: 161, endPoint x: 218, endPoint y: 164, distance: 29.5
click at [218, 164] on input "**********" at bounding box center [328, 163] width 227 height 9
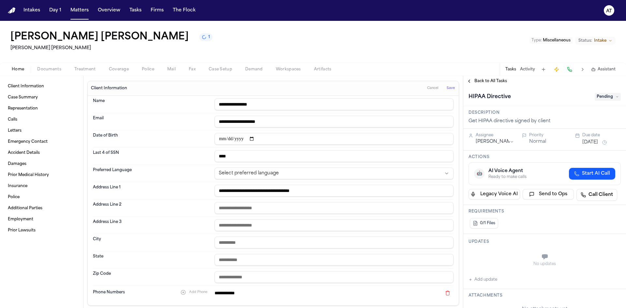
scroll to position [0, 0]
drag, startPoint x: 267, startPoint y: 193, endPoint x: 215, endPoint y: 193, distance: 51.9
click at [216, 194] on input "**********" at bounding box center [334, 191] width 239 height 12
drag, startPoint x: 298, startPoint y: 191, endPoint x: 271, endPoint y: 191, distance: 26.4
click at [271, 191] on input "**********" at bounding box center [334, 191] width 239 height 12
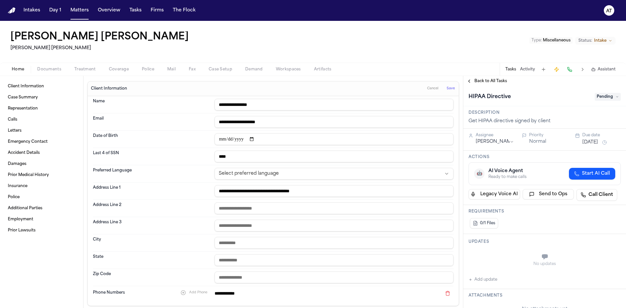
drag, startPoint x: 323, startPoint y: 192, endPoint x: 308, endPoint y: 195, distance: 15.8
click at [308, 195] on input "**********" at bounding box center [334, 191] width 239 height 12
click at [335, 51] on div "Cody Joel Valenia Steele Adams Hosman Type : Miscellaneous Status: Intake" at bounding box center [313, 42] width 626 height 42
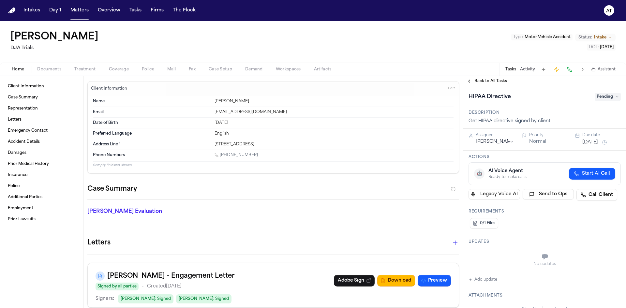
drag, startPoint x: 261, startPoint y: 157, endPoint x: 222, endPoint y: 158, distance: 38.2
click at [222, 158] on div "[PHONE_NUMBER]" at bounding box center [334, 156] width 239 height 6
copy link "206) 661-1380"
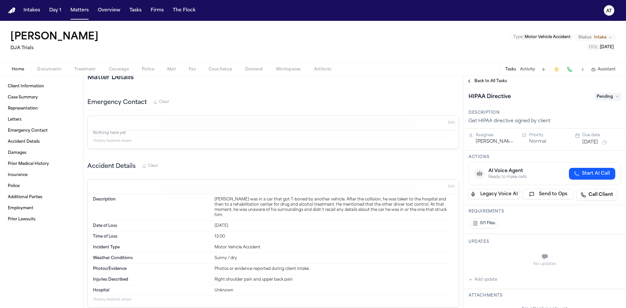
scroll to position [241, 0]
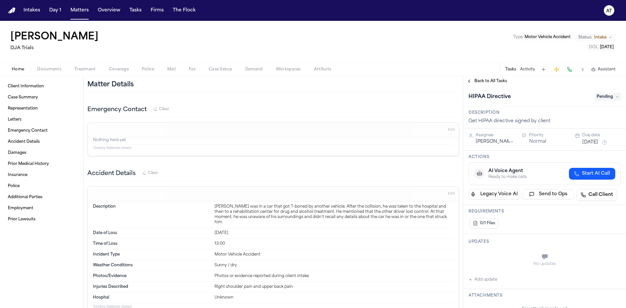
click at [40, 69] on span "Documents" at bounding box center [49, 69] width 24 height 5
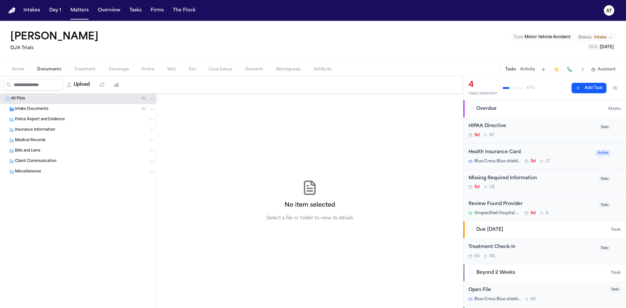
click at [40, 111] on span "Intake Documents" at bounding box center [32, 110] width 34 height 6
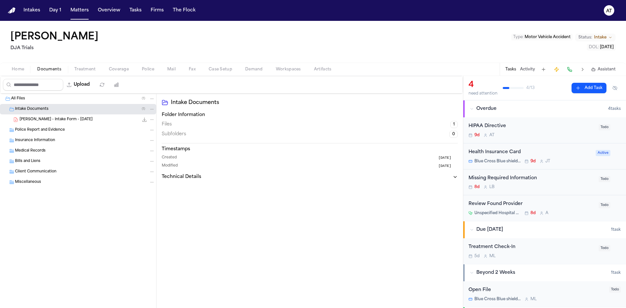
click at [38, 129] on span "Police Report and Evidence" at bounding box center [40, 131] width 50 height 6
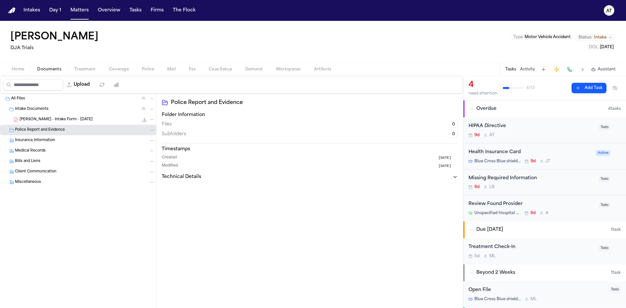
click at [38, 110] on span "Intake Documents" at bounding box center [32, 110] width 34 height 6
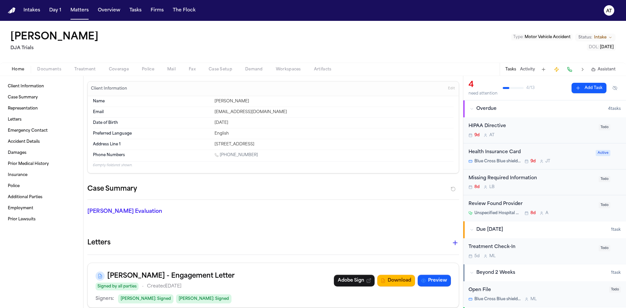
click at [18, 69] on span "Home" at bounding box center [18, 69] width 12 height 5
drag, startPoint x: 256, startPoint y: 101, endPoint x: 223, endPoint y: 102, distance: 33.3
click at [223, 102] on div "Tyler Leon-Guerrero" at bounding box center [334, 101] width 239 height 5
copy div "Leon-Guerrero"
drag, startPoint x: 222, startPoint y: 100, endPoint x: 213, endPoint y: 101, distance: 8.5
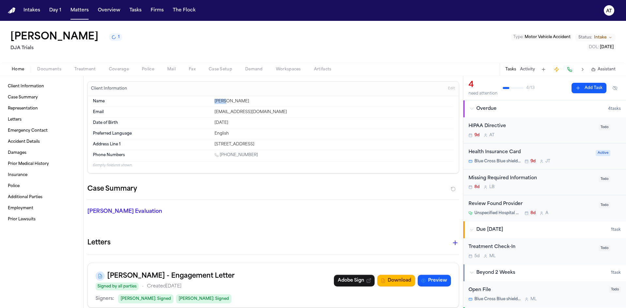
click at [215, 101] on div "Tyler Leon-Guerrero" at bounding box center [334, 101] width 239 height 5
copy div "Tyler"
drag, startPoint x: 255, startPoint y: 153, endPoint x: 222, endPoint y: 157, distance: 33.5
click at [222, 157] on div "1 (206) 661-1380" at bounding box center [334, 156] width 239 height 6
copy link "206) 661-1380"
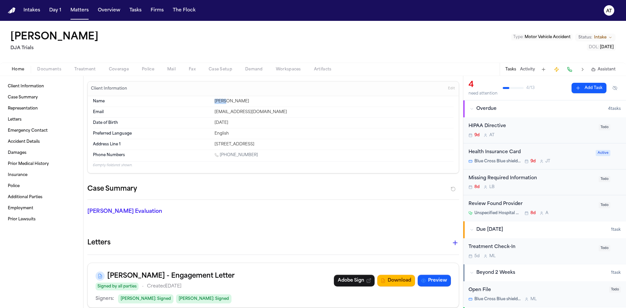
click at [449, 87] on span "Edit" at bounding box center [451, 88] width 7 height 5
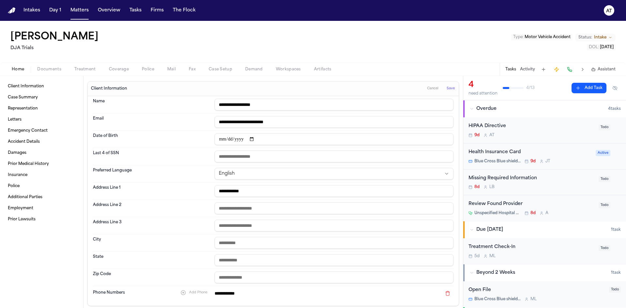
click at [447, 88] on span "Save" at bounding box center [451, 88] width 8 height 5
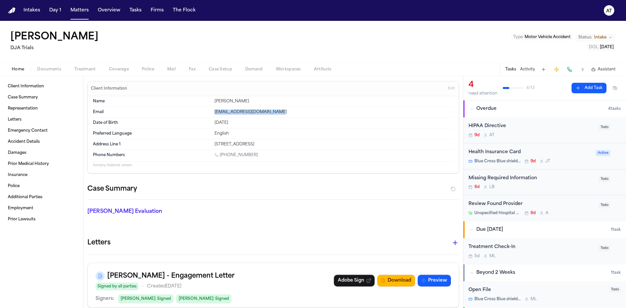
drag, startPoint x: 268, startPoint y: 111, endPoint x: 207, endPoint y: 114, distance: 61.1
click at [207, 114] on div "Email leonguerrerotyler@gmail.com" at bounding box center [273, 112] width 361 height 11
copy div "leonguerrerotyler@gmail.com"
drag, startPoint x: 244, startPoint y: 143, endPoint x: 197, endPoint y: 143, distance: 46.3
click at [197, 143] on div "Address Line 1 811 molby st" at bounding box center [273, 144] width 361 height 10
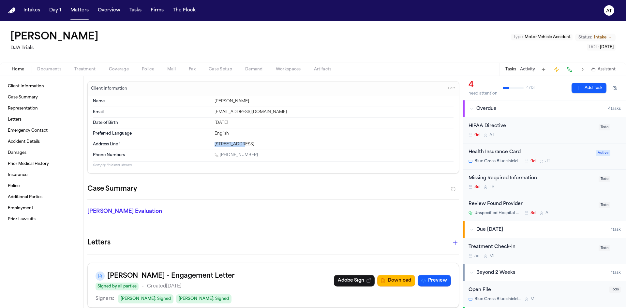
copy div "811 molby st"
click at [446, 85] on button "Edit" at bounding box center [451, 89] width 11 height 10
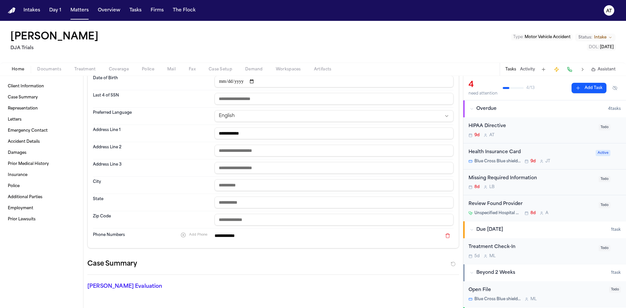
scroll to position [65, 0]
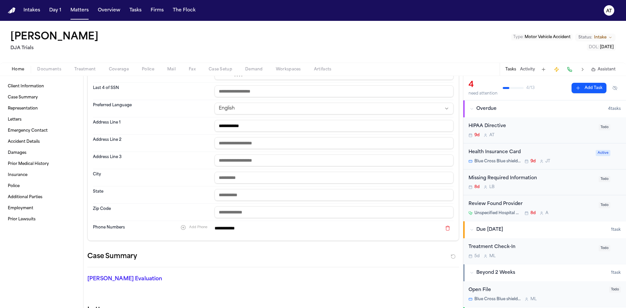
drag, startPoint x: 256, startPoint y: 125, endPoint x: 209, endPoint y: 125, distance: 47.0
click at [209, 125] on div "**********" at bounding box center [273, 125] width 361 height 17
drag, startPoint x: 236, startPoint y: 128, endPoint x: 187, endPoint y: 157, distance: 57.5
click at [187, 157] on dt "Address Line 3" at bounding box center [152, 161] width 118 height 12
drag, startPoint x: 243, startPoint y: 128, endPoint x: 212, endPoint y: 128, distance: 31.3
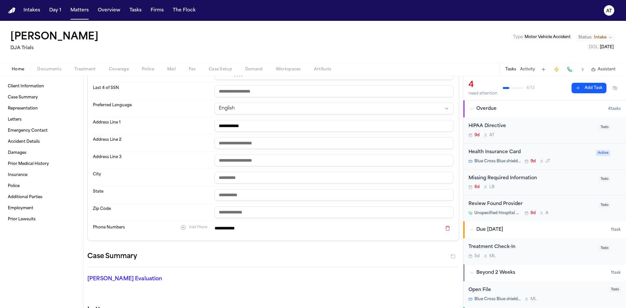
click at [212, 128] on div "**********" at bounding box center [273, 125] width 361 height 17
drag, startPoint x: 242, startPoint y: 129, endPoint x: 202, endPoint y: 129, distance: 40.5
click at [202, 129] on div "**********" at bounding box center [273, 125] width 361 height 17
click at [47, 69] on span "Documents" at bounding box center [49, 69] width 24 height 5
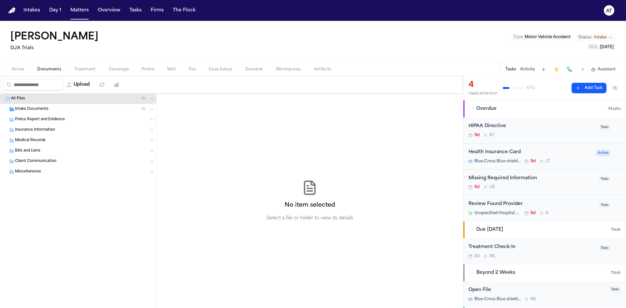
click at [53, 107] on div "Intake Documents ( 1 )" at bounding box center [85, 109] width 140 height 6
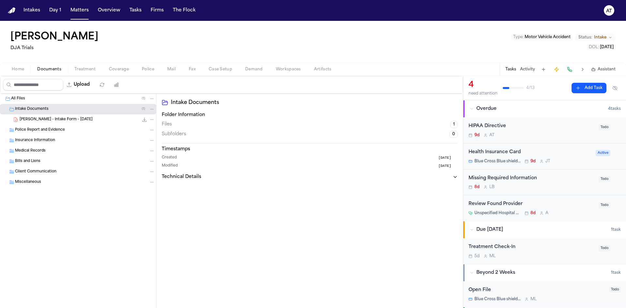
click at [82, 116] on div "T. Leon-Guerrero - Intake Form - 8.20.25 22.1 KB • PDF" at bounding box center [78, 120] width 156 height 10
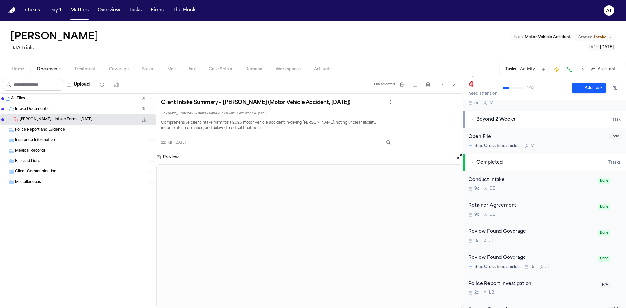
scroll to position [163, 0]
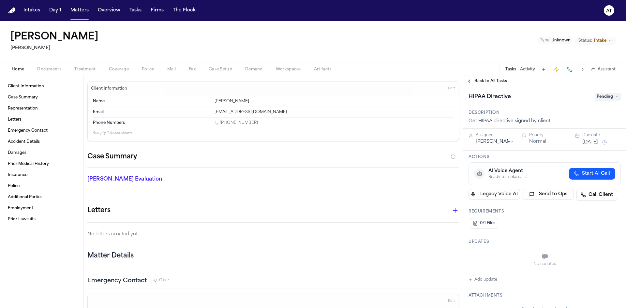
click at [446, 85] on button "Edit" at bounding box center [451, 89] width 11 height 10
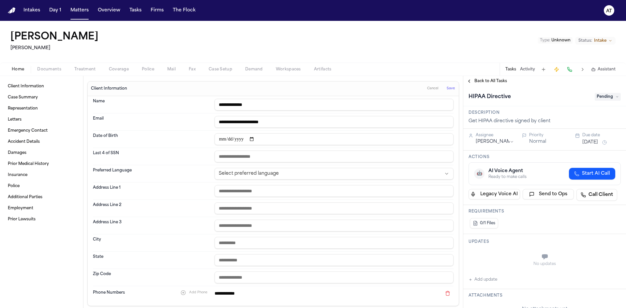
drag, startPoint x: 231, startPoint y: 106, endPoint x: 219, endPoint y: 106, distance: 11.7
click at [219, 106] on input "**********" at bounding box center [334, 105] width 239 height 12
drag, startPoint x: 232, startPoint y: 105, endPoint x: 212, endPoint y: 106, distance: 20.2
click at [212, 106] on div "**********" at bounding box center [273, 104] width 361 height 17
drag, startPoint x: 257, startPoint y: 108, endPoint x: 235, endPoint y: 107, distance: 22.5
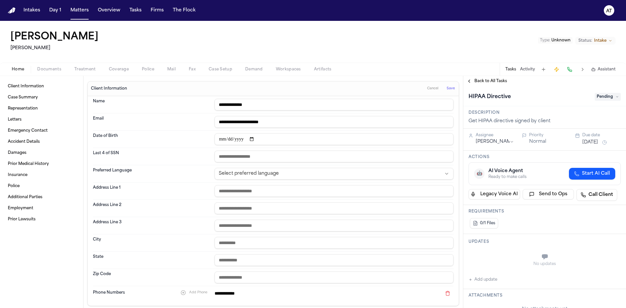
click at [235, 107] on input "**********" at bounding box center [334, 105] width 239 height 12
drag, startPoint x: 248, startPoint y: 296, endPoint x: 218, endPoint y: 296, distance: 30.0
click at [218, 296] on input "**********" at bounding box center [328, 293] width 227 height 9
click at [41, 67] on span "Documents" at bounding box center [49, 69] width 24 height 5
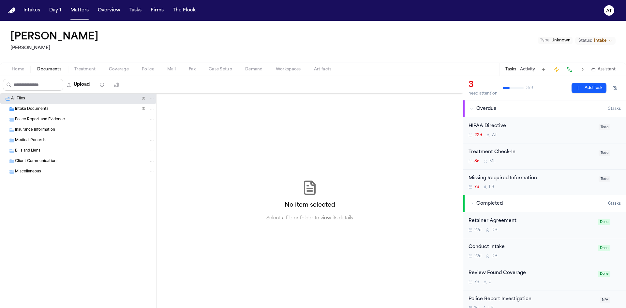
click at [50, 111] on div "Intake Documents ( 1 )" at bounding box center [85, 109] width 140 height 6
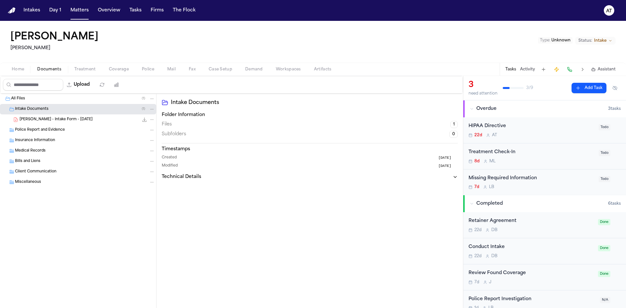
click at [50, 120] on span "[PERSON_NAME] - Intake Form - [DATE]" at bounding box center [56, 120] width 73 height 6
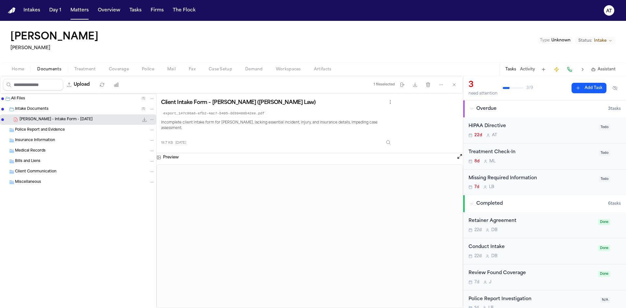
click at [22, 68] on span "Home" at bounding box center [18, 69] width 12 height 5
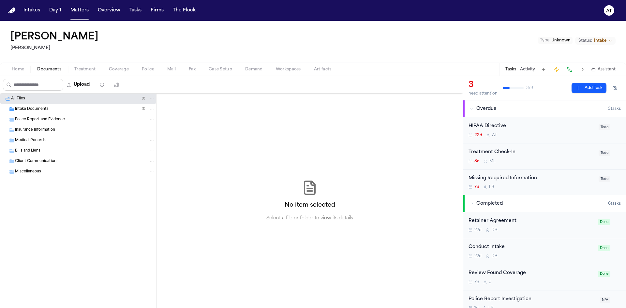
click at [48, 67] on span "Documents" at bounding box center [49, 69] width 24 height 5
click at [53, 113] on div "Intake Documents ( 1 )" at bounding box center [78, 109] width 156 height 10
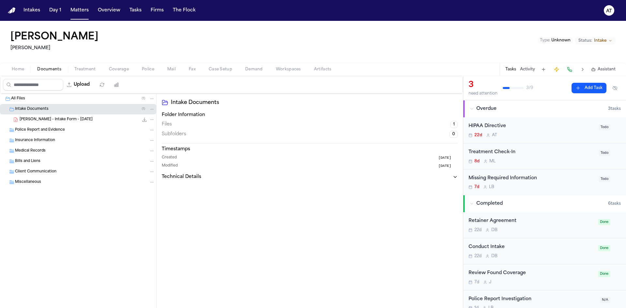
click at [73, 116] on div "[PERSON_NAME] - Intake Form - [DATE] 18.7 KB • PDF" at bounding box center [87, 119] width 135 height 7
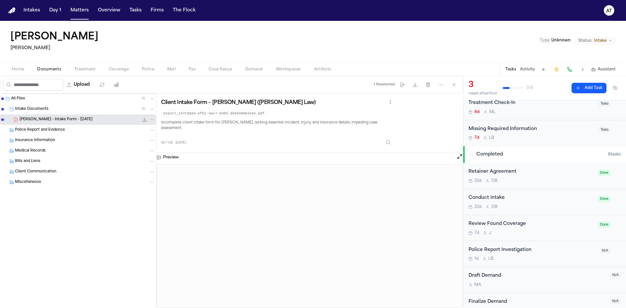
scroll to position [60, 0]
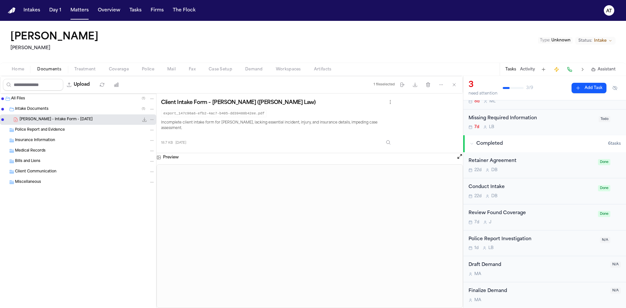
click at [596, 40] on span "Intake" at bounding box center [600, 40] width 12 height 5
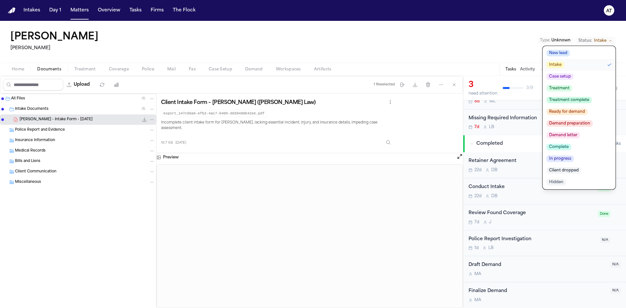
click at [574, 170] on span "Client dropped" at bounding box center [564, 170] width 35 height 7
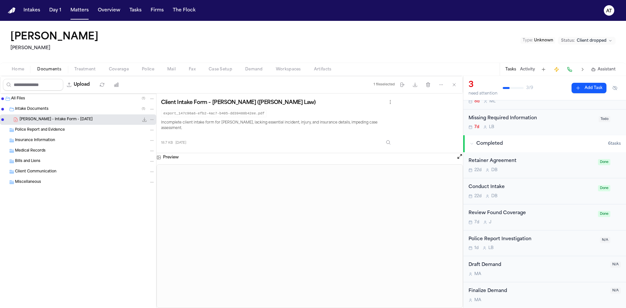
scroll to position [0, 0]
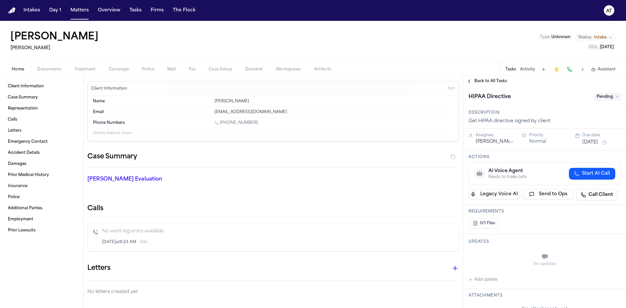
drag, startPoint x: 251, startPoint y: 123, endPoint x: 222, endPoint y: 125, distance: 29.4
click at [222, 125] on div "[PHONE_NUMBER]" at bounding box center [334, 123] width 239 height 6
copy link "619) 468-7536"
click at [47, 68] on span "Documents" at bounding box center [49, 69] width 24 height 5
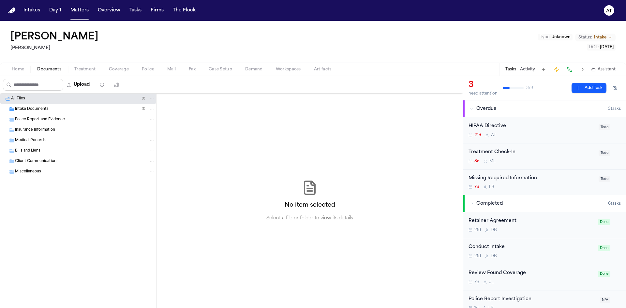
click at [60, 108] on div "Intake Documents ( 1 )" at bounding box center [85, 109] width 140 height 6
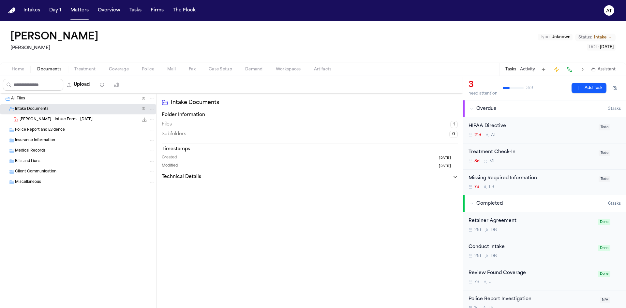
click at [80, 120] on div "[PERSON_NAME] - Intake Form - [DATE] 21.0 KB • PDF" at bounding box center [87, 119] width 135 height 7
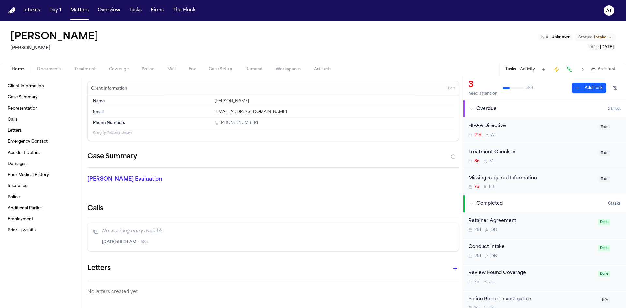
click at [23, 68] on span "Home" at bounding box center [18, 69] width 12 height 5
click at [47, 66] on button "Documents" at bounding box center [49, 70] width 37 height 8
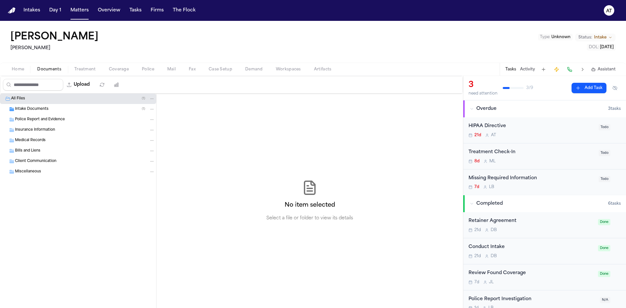
click at [40, 111] on span "Intake Documents" at bounding box center [32, 110] width 34 height 6
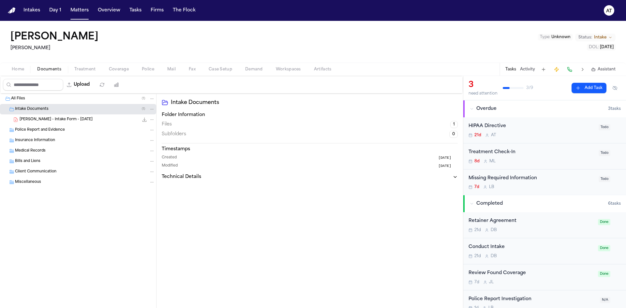
click at [44, 124] on div "[PERSON_NAME] - Intake Form - [DATE] 21.0 KB • PDF" at bounding box center [78, 120] width 156 height 10
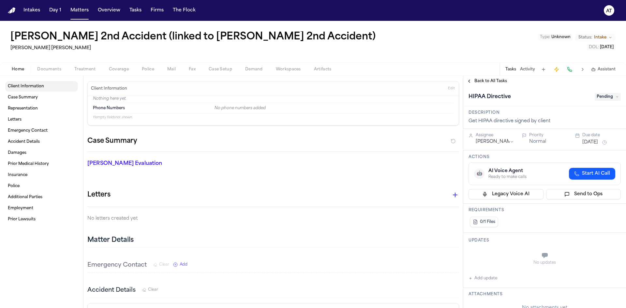
click at [44, 85] on link "Client Information" at bounding box center [41, 86] width 73 height 10
click at [41, 102] on link "Case Summary" at bounding box center [41, 97] width 73 height 10
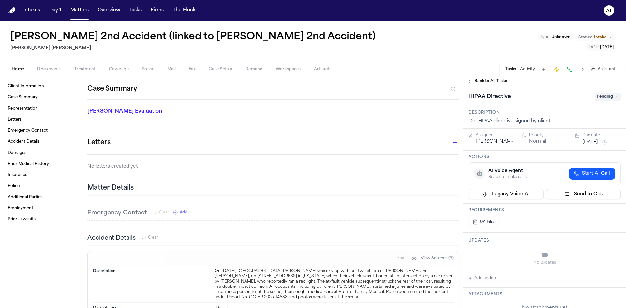
scroll to position [183, 0]
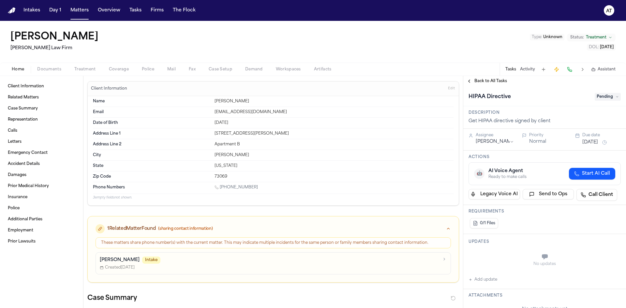
drag, startPoint x: 246, startPoint y: 101, endPoint x: 228, endPoint y: 100, distance: 18.3
click at [228, 100] on div "[PERSON_NAME]" at bounding box center [334, 101] width 239 height 5
copy div "[PERSON_NAME]"
drag, startPoint x: 226, startPoint y: 103, endPoint x: 207, endPoint y: 103, distance: 18.6
click at [207, 103] on div "Name [PERSON_NAME]" at bounding box center [273, 101] width 361 height 11
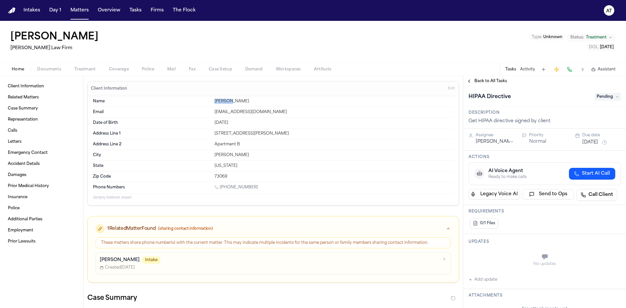
copy div "Loretta"
drag, startPoint x: 251, startPoint y: 188, endPoint x: 222, endPoint y: 188, distance: 29.0
click at [222, 188] on div "1 (405) 413-2413" at bounding box center [334, 188] width 239 height 6
copy link "405) 413-2413"
drag, startPoint x: 288, startPoint y: 112, endPoint x: 207, endPoint y: 110, distance: 80.3
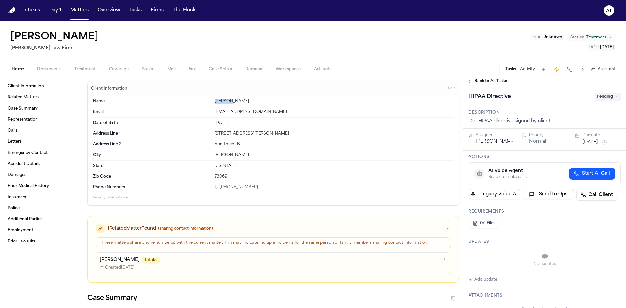
click at [207, 110] on div "Email lorettabroussard53413@gmail.com" at bounding box center [273, 112] width 361 height 11
copy div "lorettabroussard53413@gmail.com"
drag, startPoint x: 213, startPoint y: 134, endPoint x: 255, endPoint y: 134, distance: 42.4
click at [255, 134] on div "2023 West Lindsey St." at bounding box center [334, 133] width 239 height 5
copy div "2023 West Lindsey St."
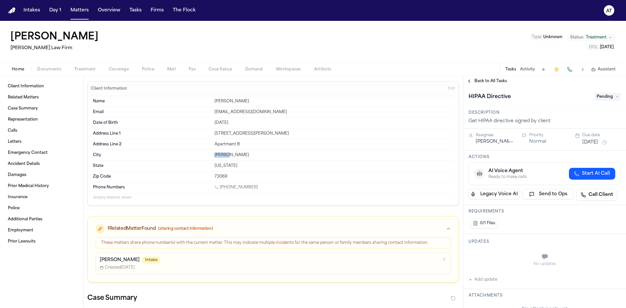
drag, startPoint x: 234, startPoint y: 157, endPoint x: 209, endPoint y: 159, distance: 24.9
click at [209, 159] on div "City Norman" at bounding box center [273, 155] width 361 height 11
copy div "Norman"
drag, startPoint x: 232, startPoint y: 177, endPoint x: 210, endPoint y: 176, distance: 21.9
click at [210, 176] on div "Zip Code 73069" at bounding box center [273, 177] width 361 height 10
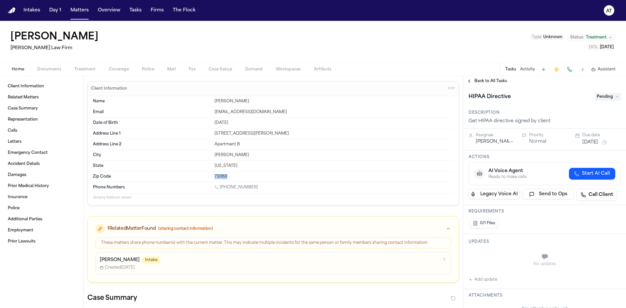
copy div "73069"
click at [474, 106] on div "HIPAA Directive Pending" at bounding box center [545, 96] width 163 height 20
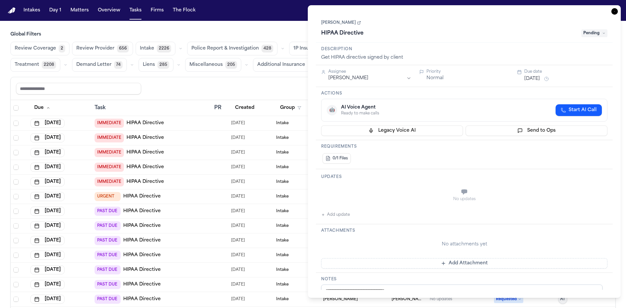
scroll to position [187, 0]
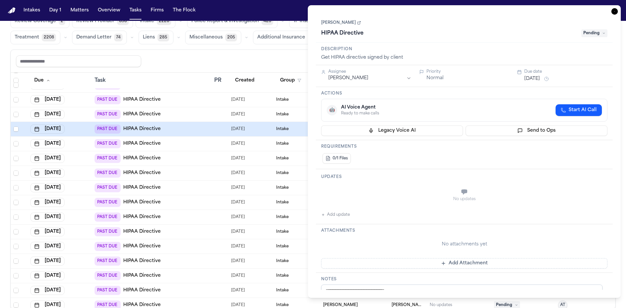
click at [223, 59] on div "Reset to default Clear all Add Task" at bounding box center [313, 61] width 594 height 12
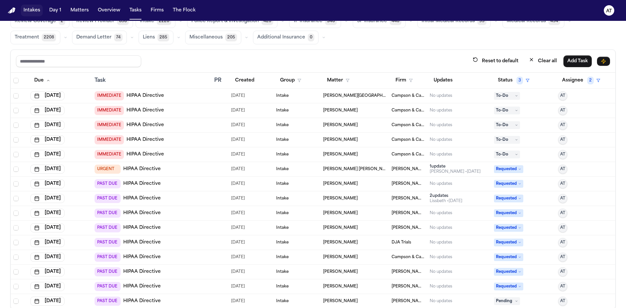
click at [35, 11] on button "Intakes" at bounding box center [32, 11] width 22 height 12
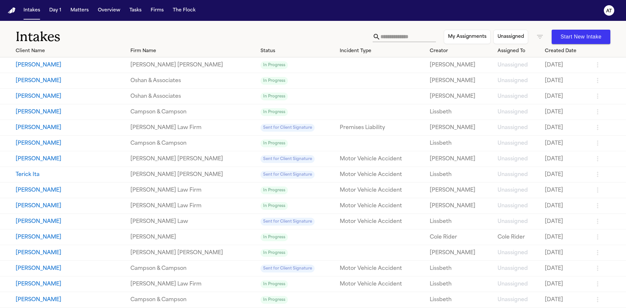
click at [382, 41] on input "text" at bounding box center [408, 37] width 55 height 10
click at [381, 35] on input "text" at bounding box center [408, 37] width 55 height 10
paste input "**********"
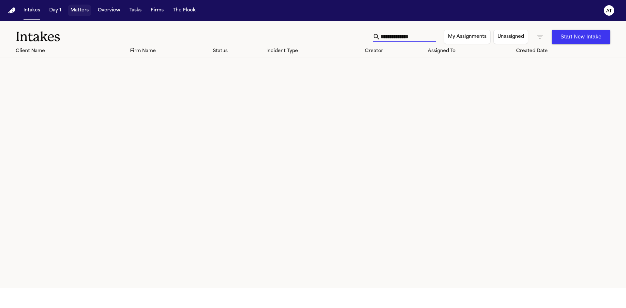
type input "**********"
click at [79, 11] on button "Matters" at bounding box center [79, 11] width 23 height 12
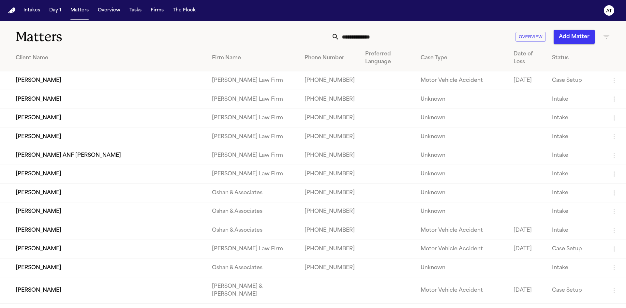
click at [377, 38] on input "text" at bounding box center [424, 37] width 168 height 14
paste input "**********"
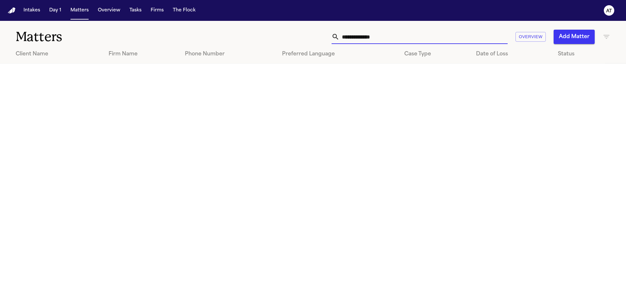
type input "**********"
click at [424, 101] on main "**********" at bounding box center [313, 164] width 626 height 287
click at [35, 8] on button "Intakes" at bounding box center [32, 11] width 22 height 12
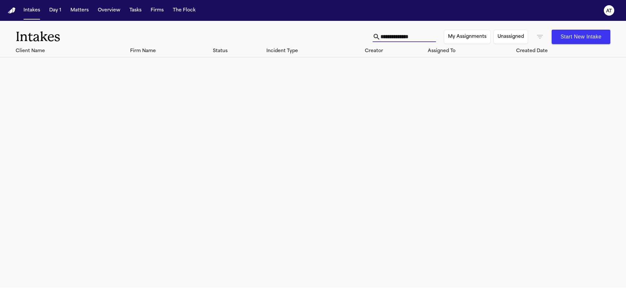
drag, startPoint x: 422, startPoint y: 37, endPoint x: 361, endPoint y: 34, distance: 61.7
click at [361, 34] on div "**********" at bounding box center [313, 33] width 626 height 24
drag, startPoint x: 435, startPoint y: 36, endPoint x: 369, endPoint y: 38, distance: 65.6
click at [381, 38] on input "**********" at bounding box center [408, 37] width 55 height 10
type input "**********"
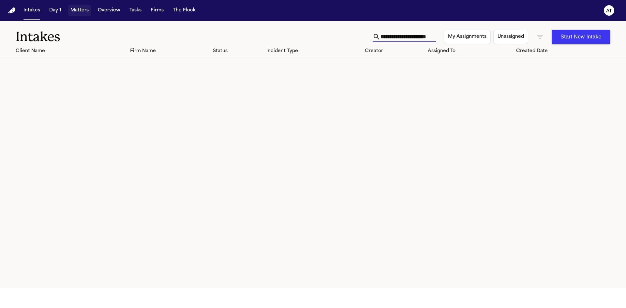
click at [79, 8] on button "Matters" at bounding box center [79, 11] width 23 height 12
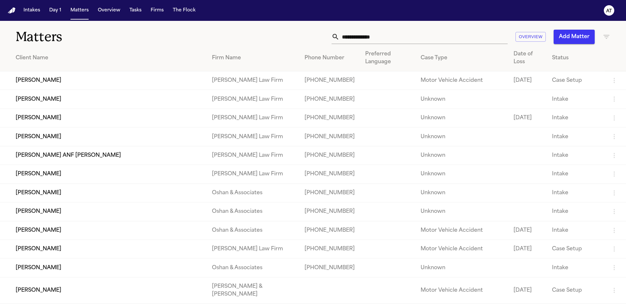
click at [424, 39] on input "text" at bounding box center [424, 37] width 168 height 14
paste input "**********"
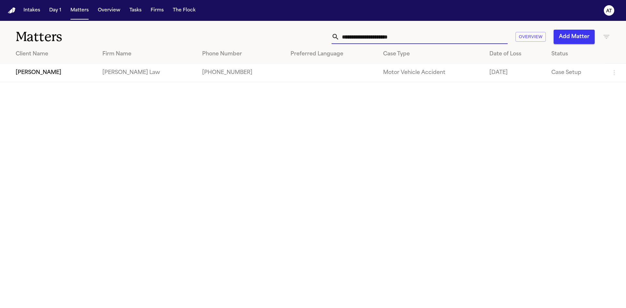
type input "**********"
click at [97, 71] on td "[PERSON_NAME]" at bounding box center [48, 73] width 97 height 19
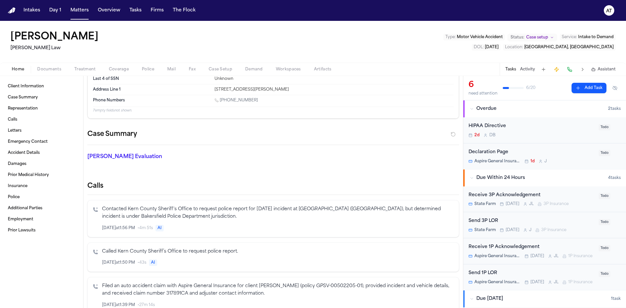
scroll to position [33, 0]
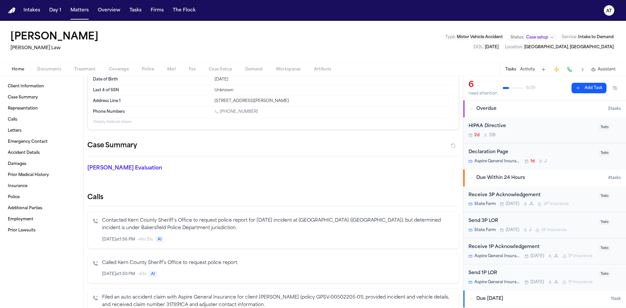
drag, startPoint x: 148, startPoint y: 38, endPoint x: 0, endPoint y: 40, distance: 148.1
click at [0, 40] on div "[PERSON_NAME] [PERSON_NAME] Law Type : Motor Vehicle Accident Status: Case setu…" at bounding box center [313, 42] width 626 height 42
copy h1 "[PERSON_NAME]"
click at [205, 39] on div "[PERSON_NAME] [PERSON_NAME] Law Type : Motor Vehicle Accident Status: Case setu…" at bounding box center [313, 42] width 626 height 42
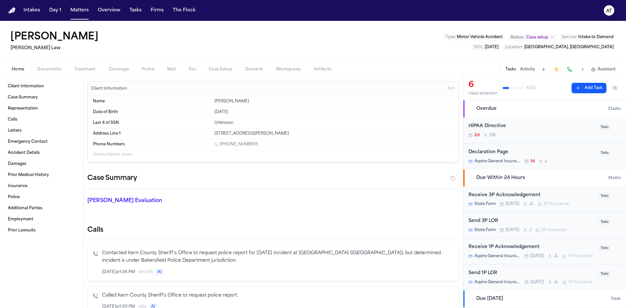
click at [294, 44] on div "[PERSON_NAME] [PERSON_NAME] Law Type : Motor Vehicle Accident Status: Case setu…" at bounding box center [313, 42] width 626 height 42
click at [78, 12] on button "Matters" at bounding box center [79, 11] width 23 height 12
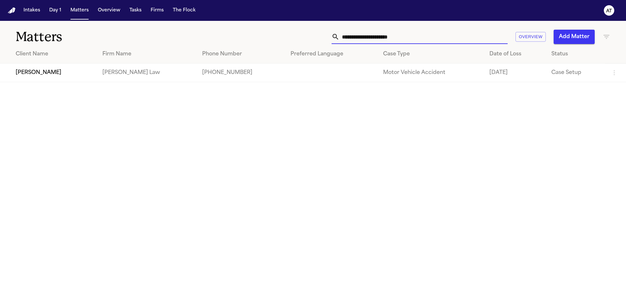
drag, startPoint x: 434, startPoint y: 34, endPoint x: 317, endPoint y: 33, distance: 116.5
click at [319, 33] on div "**********" at bounding box center [400, 37] width 422 height 14
type input "*********"
click at [88, 73] on td "[PERSON_NAME]" at bounding box center [51, 73] width 102 height 19
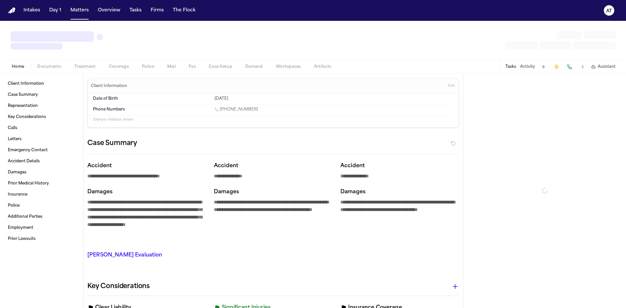
type textarea "*"
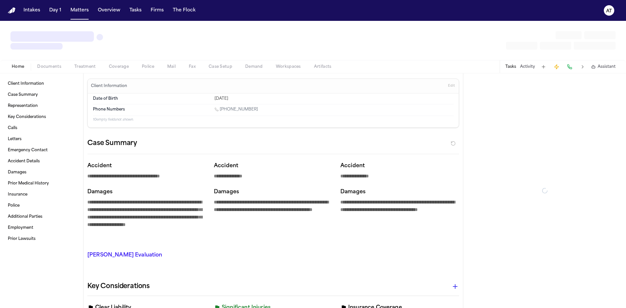
type textarea "*"
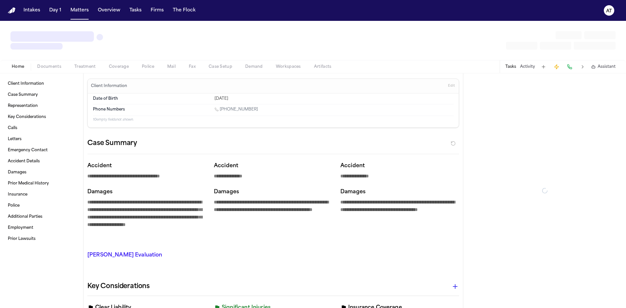
type textarea "*"
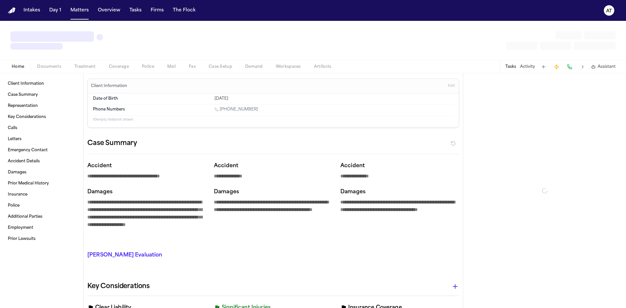
type textarea "*"
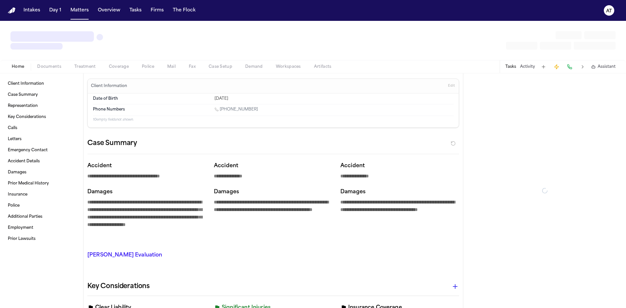
type textarea "*"
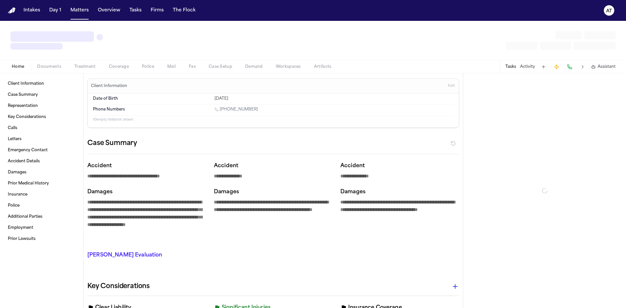
type textarea "*"
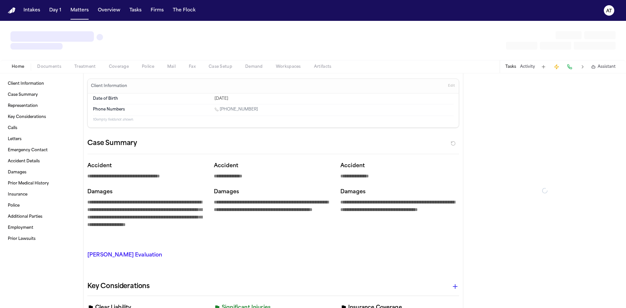
type textarea "*"
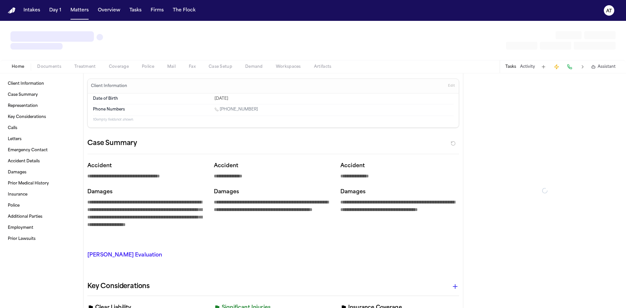
type textarea "*"
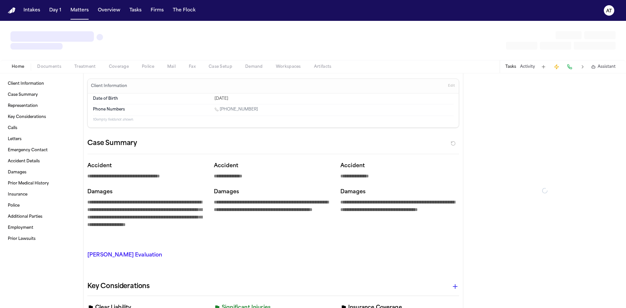
type textarea "*"
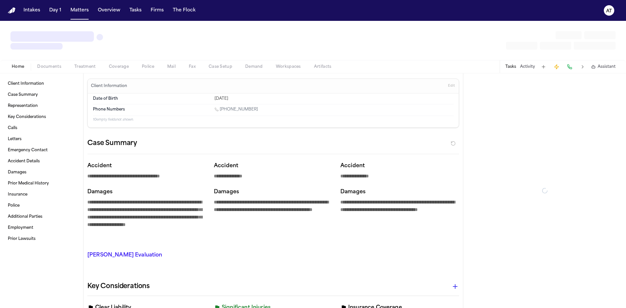
type textarea "*"
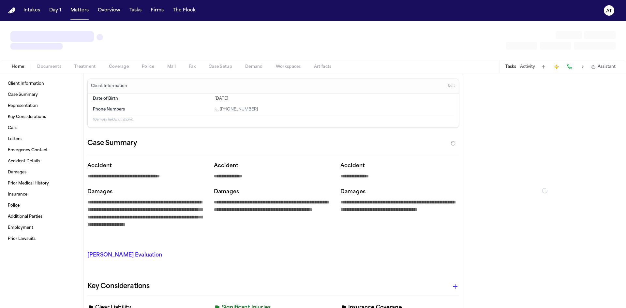
type textarea "*"
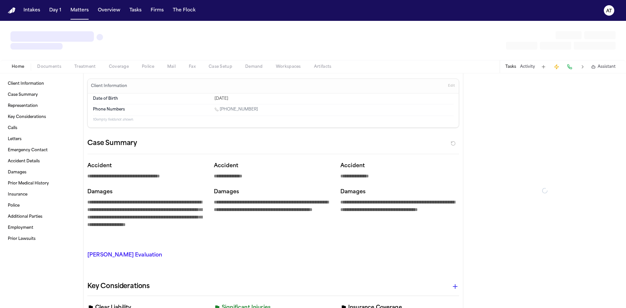
type textarea "*"
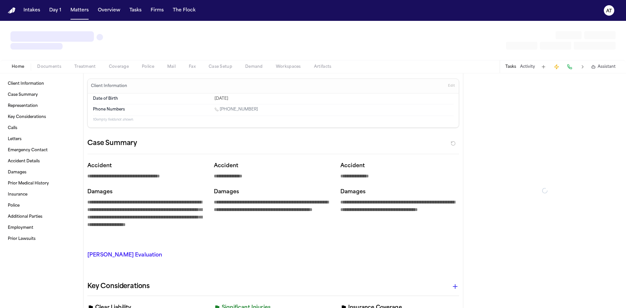
type textarea "*"
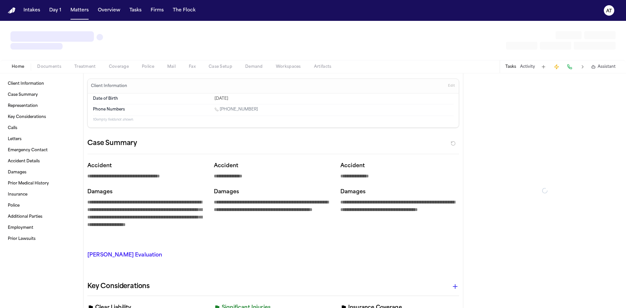
type textarea "*"
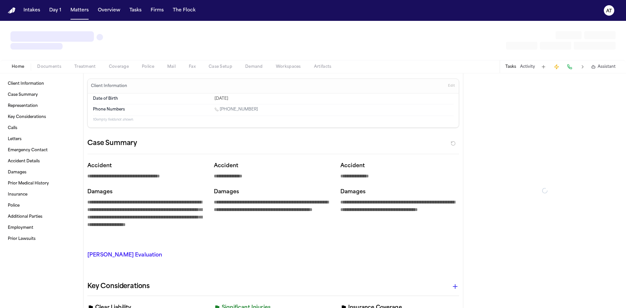
type textarea "*"
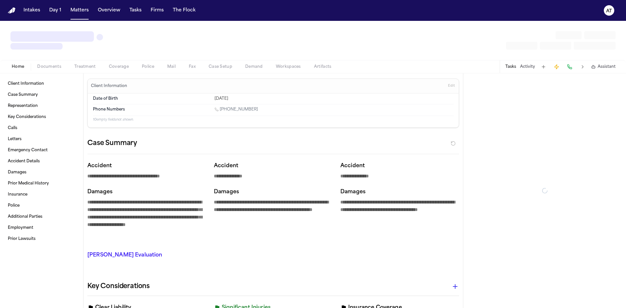
type textarea "*"
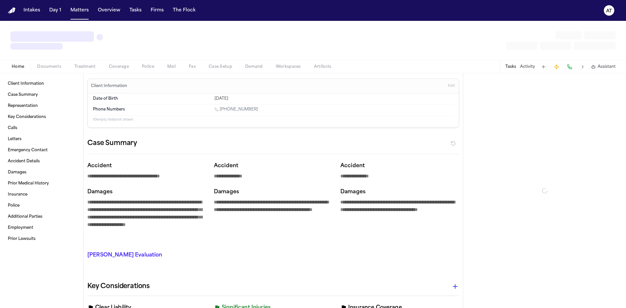
type textarea "*"
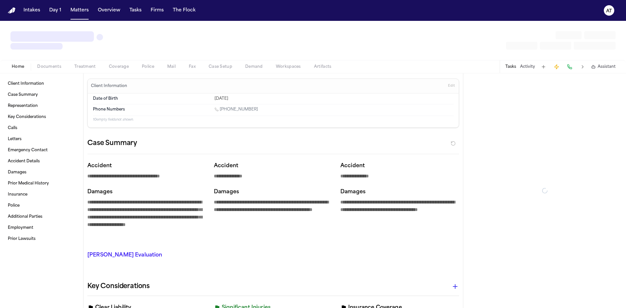
type textarea "*"
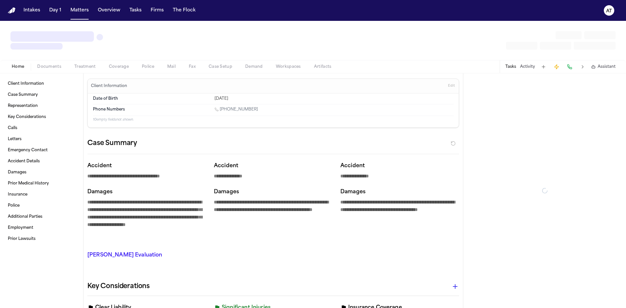
type textarea "*"
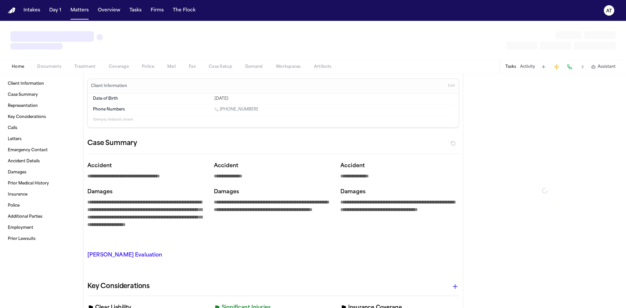
type textarea "*"
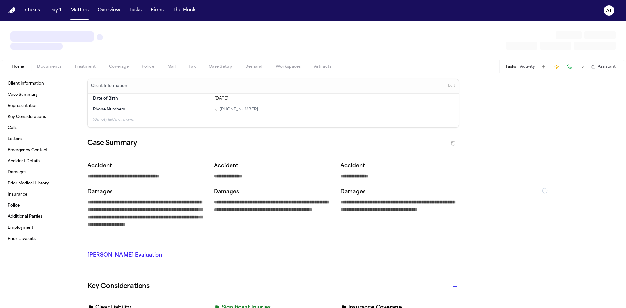
type textarea "*"
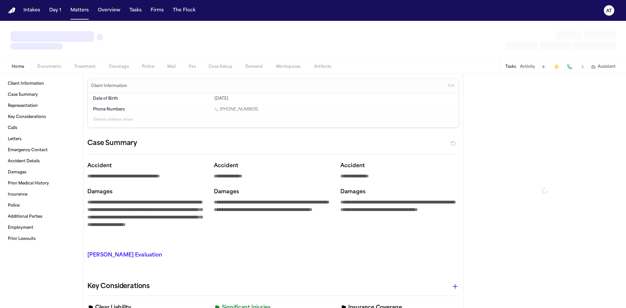
type textarea "*"
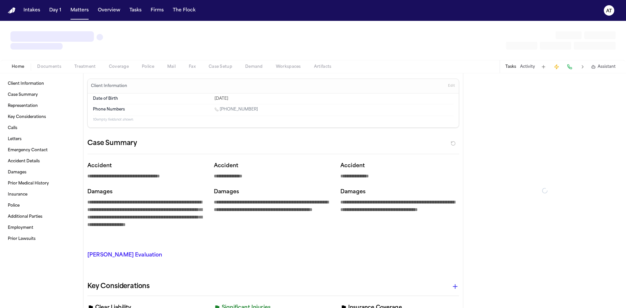
type textarea "*"
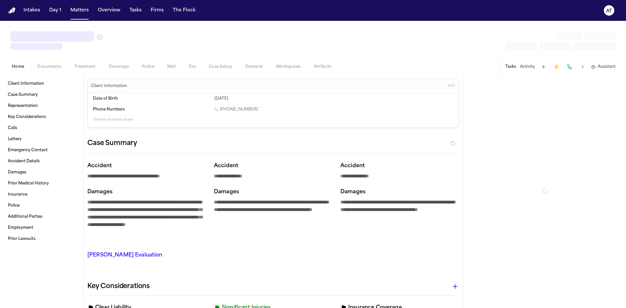
type textarea "*"
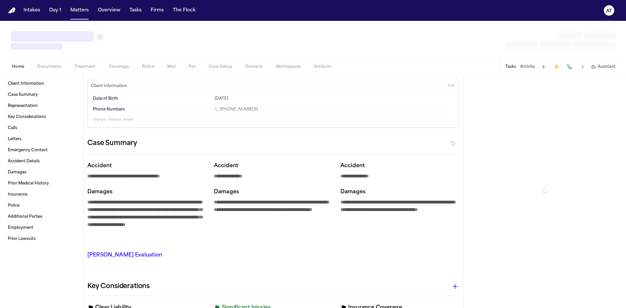
type textarea "*"
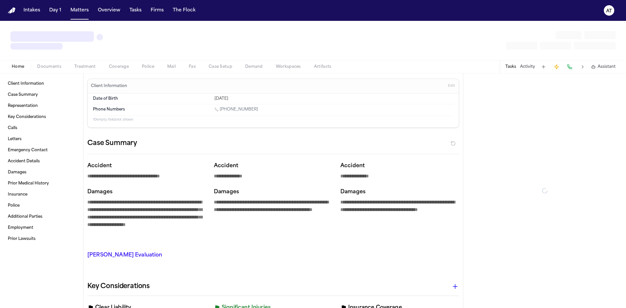
type textarea "*"
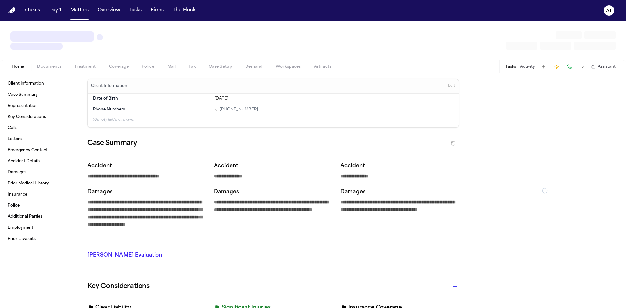
type textarea "*"
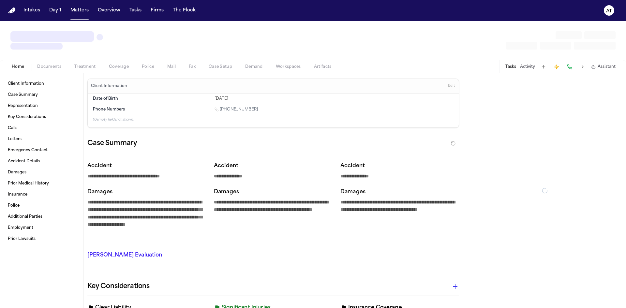
type textarea "*"
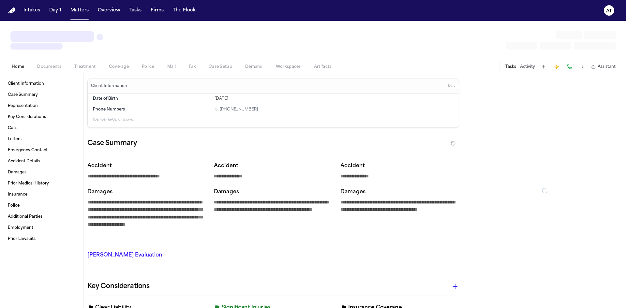
type textarea "*"
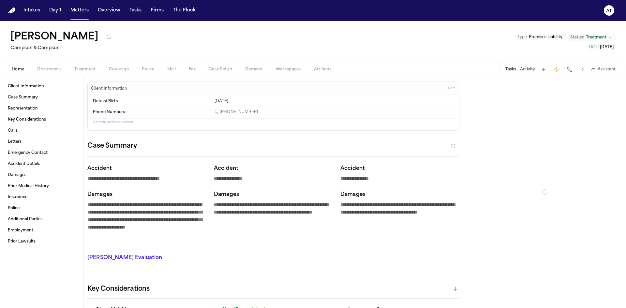
type textarea "*"
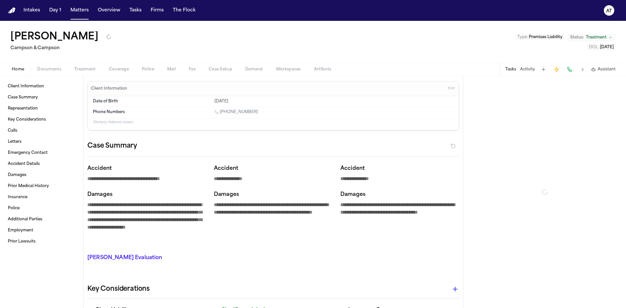
type textarea "*"
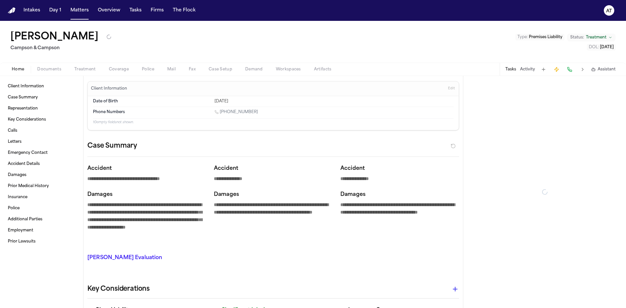
type textarea "*"
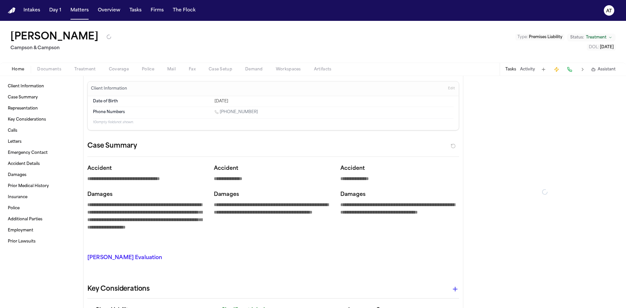
type textarea "*"
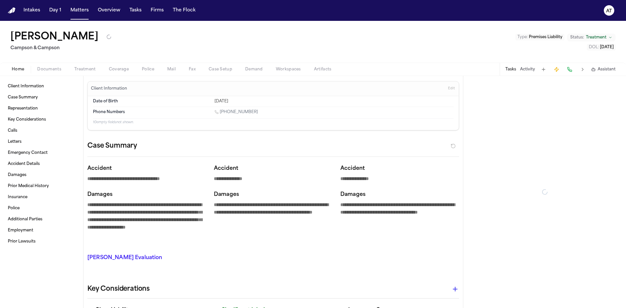
type textarea "*"
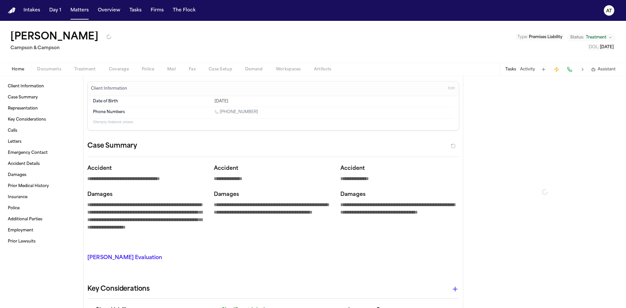
type textarea "*"
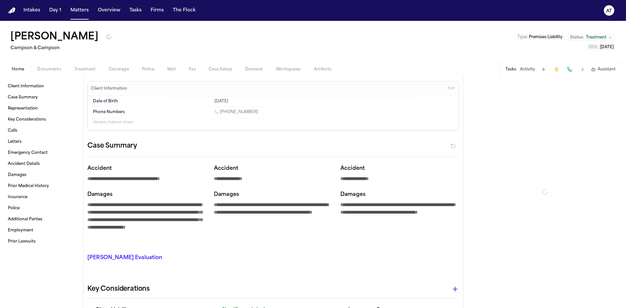
type textarea "*"
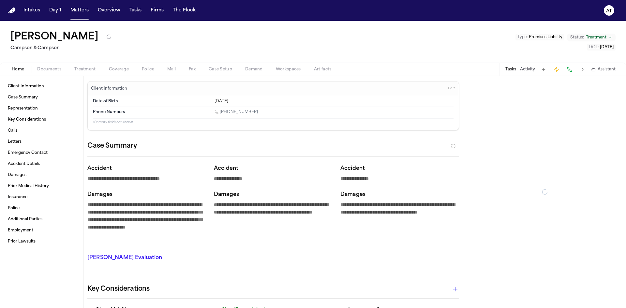
type textarea "*"
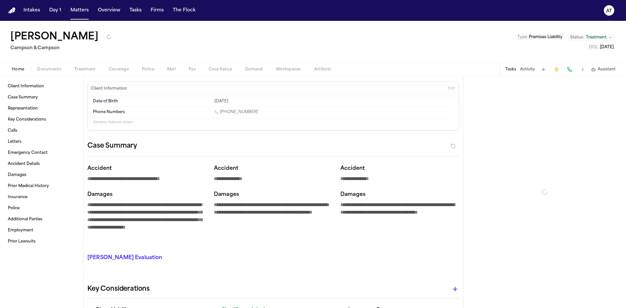
type textarea "*"
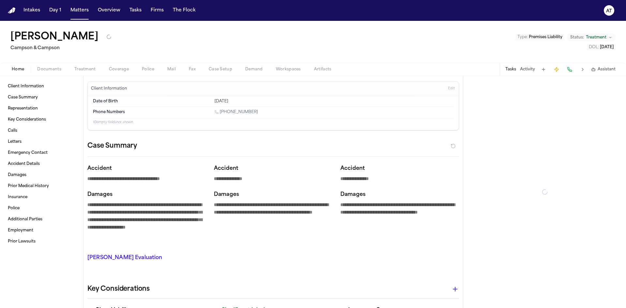
type textarea "*"
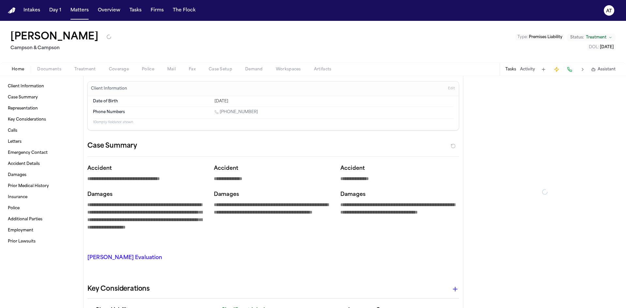
type textarea "*"
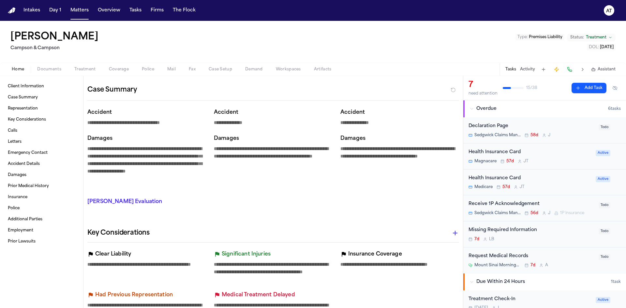
scroll to position [65, 0]
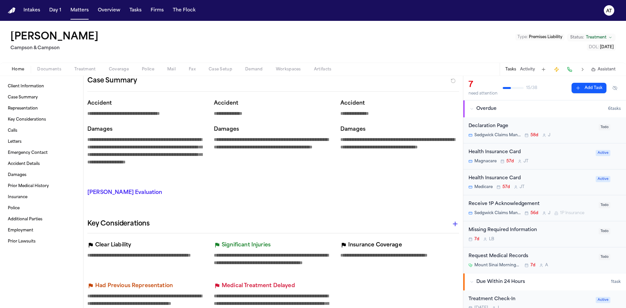
click at [503, 183] on div "Health Insurance Card Medicare 57d [PERSON_NAME]" at bounding box center [530, 182] width 123 height 15
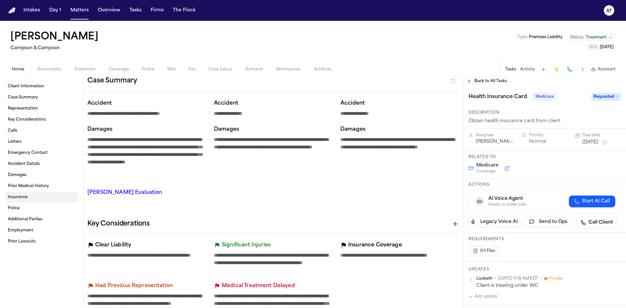
click at [27, 200] on span "Insurance" at bounding box center [18, 197] width 20 height 5
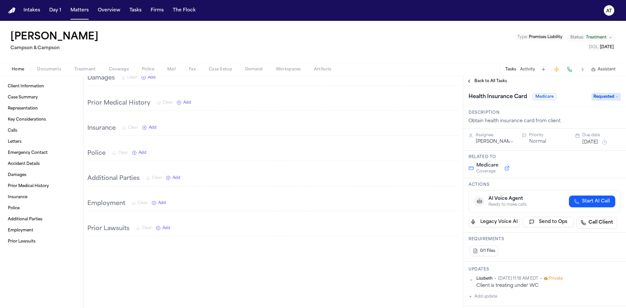
scroll to position [1102, 0]
click at [148, 126] on button "Add" at bounding box center [149, 128] width 14 height 5
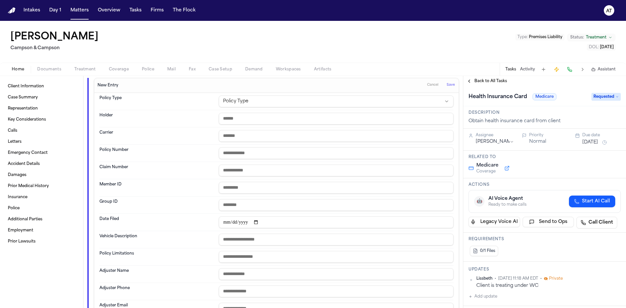
scroll to position [1167, 0]
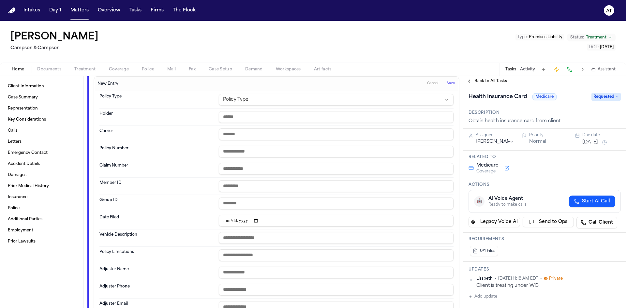
click at [270, 113] on input "text" at bounding box center [336, 117] width 235 height 12
click at [259, 146] on input "text" at bounding box center [336, 152] width 235 height 12
click at [286, 166] on input "text" at bounding box center [336, 169] width 235 height 12
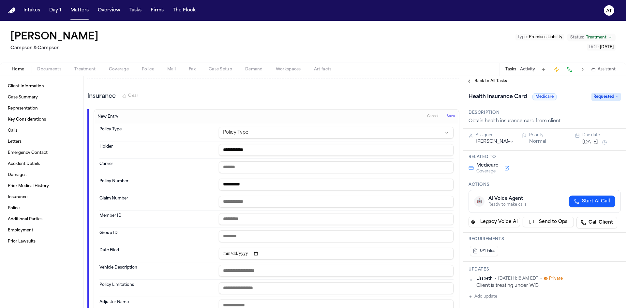
scroll to position [1102, 0]
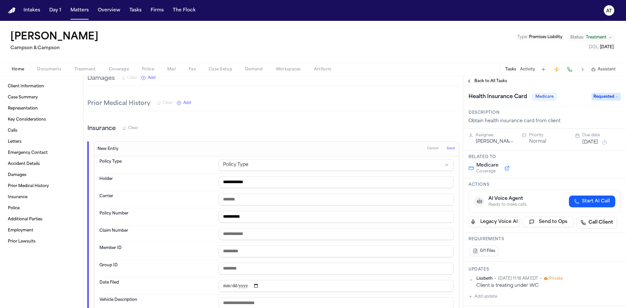
click at [234, 196] on input "text" at bounding box center [336, 200] width 235 height 12
drag, startPoint x: 259, startPoint y: 207, endPoint x: 214, endPoint y: 212, distance: 44.9
click at [214, 212] on div "**********" at bounding box center [276, 216] width 354 height 17
click at [255, 228] on input "text" at bounding box center [336, 234] width 235 height 12
drag, startPoint x: 255, startPoint y: 226, endPoint x: 258, endPoint y: 244, distance: 18.2
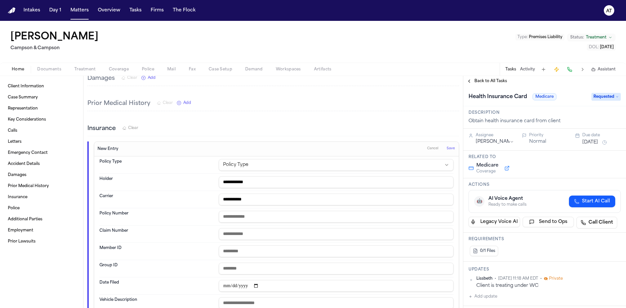
click at [258, 246] on input "text" at bounding box center [336, 252] width 235 height 12
paste input "**********"
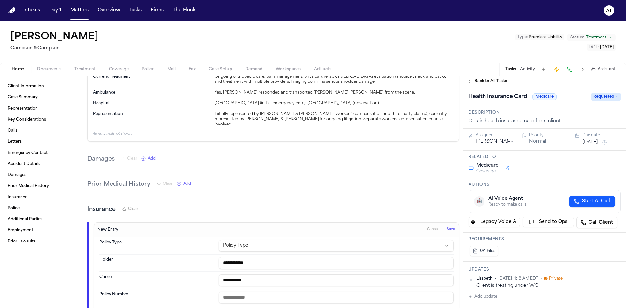
scroll to position [1037, 0]
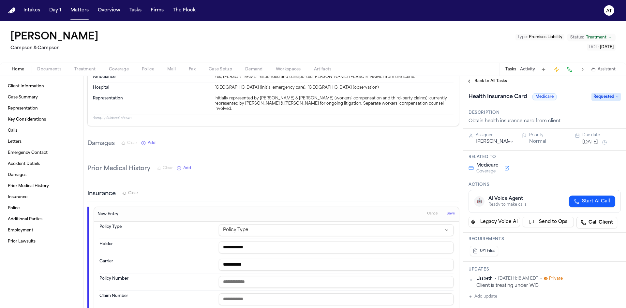
click at [432, 212] on span "Cancel" at bounding box center [432, 214] width 11 height 5
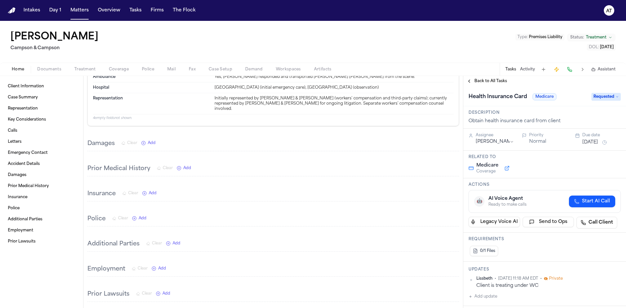
click at [45, 68] on span "Documents" at bounding box center [49, 69] width 24 height 5
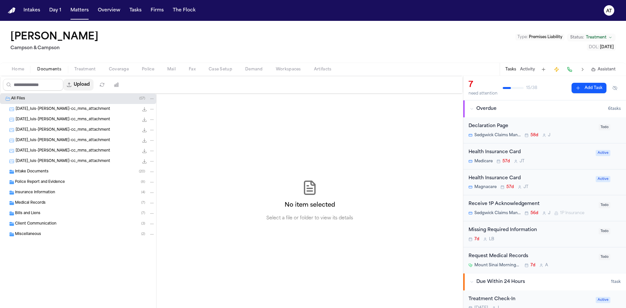
click at [86, 80] on button "Upload" at bounding box center [78, 85] width 30 height 12
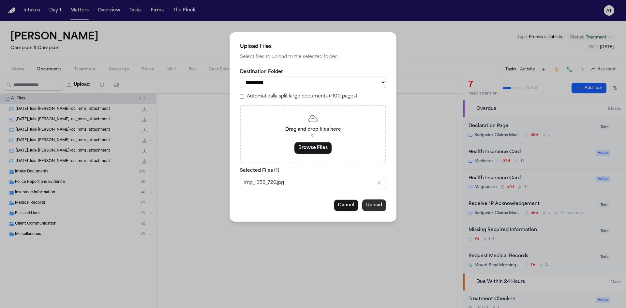
click at [374, 203] on button "Upload" at bounding box center [374, 206] width 24 height 12
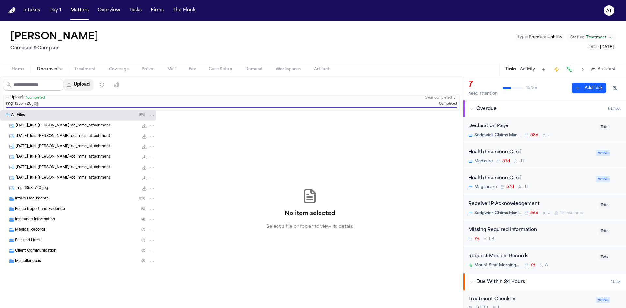
click at [81, 83] on button "Upload" at bounding box center [78, 85] width 30 height 12
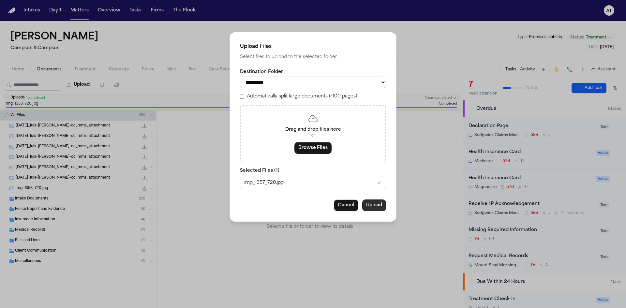
click at [379, 205] on button "Upload" at bounding box center [374, 206] width 24 height 12
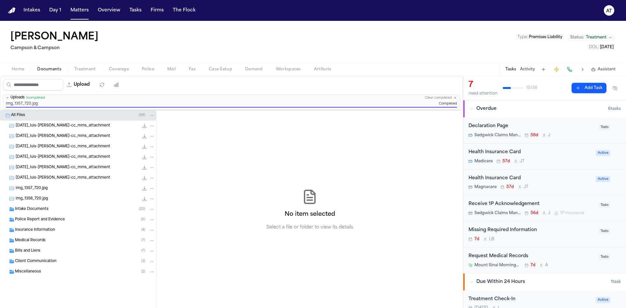
click at [549, 159] on div "Medicare 57d [PERSON_NAME]" at bounding box center [530, 161] width 123 height 5
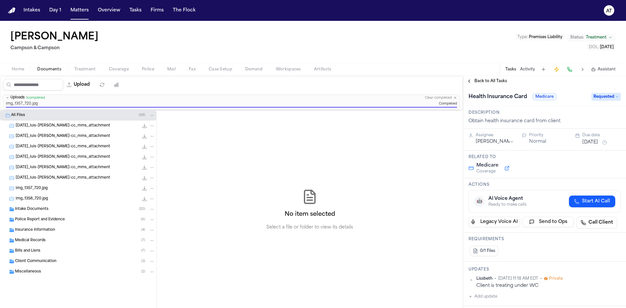
click at [599, 99] on span "Requested" at bounding box center [606, 97] width 29 height 8
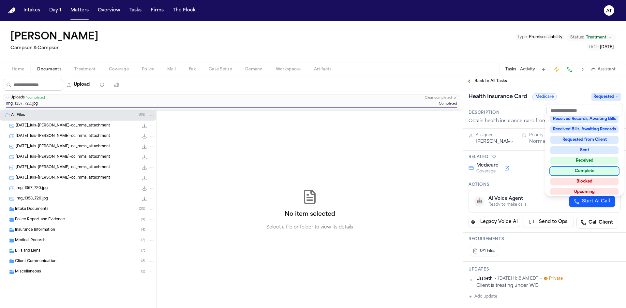
click at [595, 168] on div "Complete" at bounding box center [585, 171] width 68 height 8
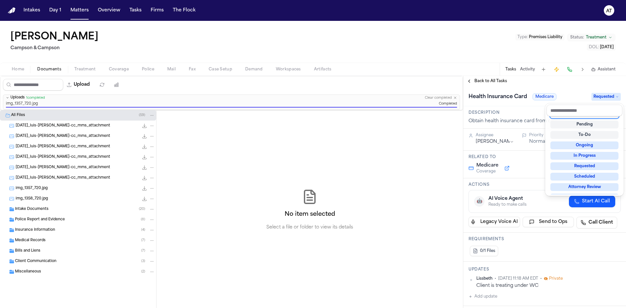
scroll to position [3, 0]
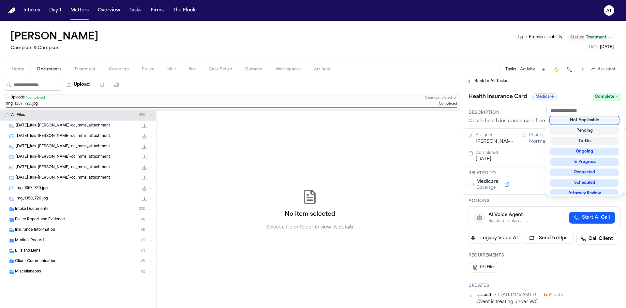
click at [578, 93] on div "Health Insurance Card Medicare Complete" at bounding box center [545, 97] width 152 height 10
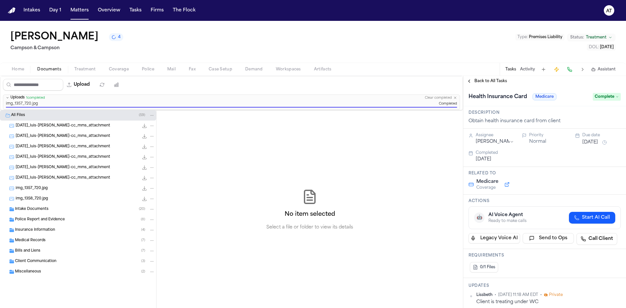
click at [468, 82] on button "Back to All Tasks" at bounding box center [487, 81] width 47 height 5
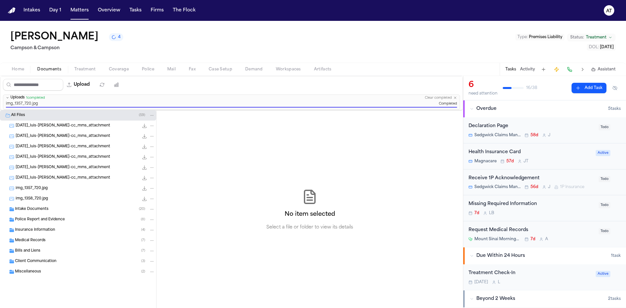
click at [552, 152] on div "Health Insurance Card" at bounding box center [530, 153] width 123 height 8
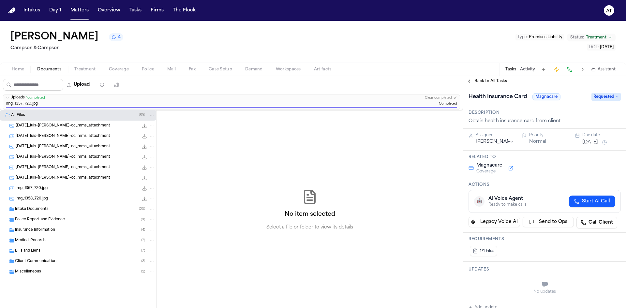
click at [601, 94] on span "Requested" at bounding box center [606, 97] width 29 height 8
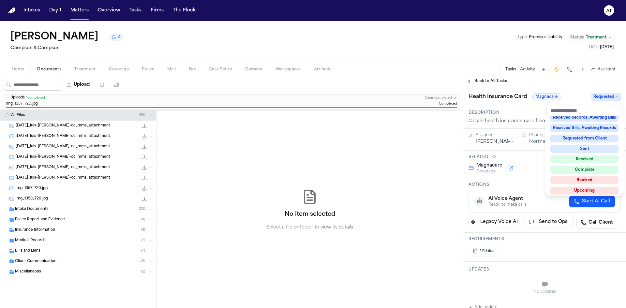
scroll to position [102, 0]
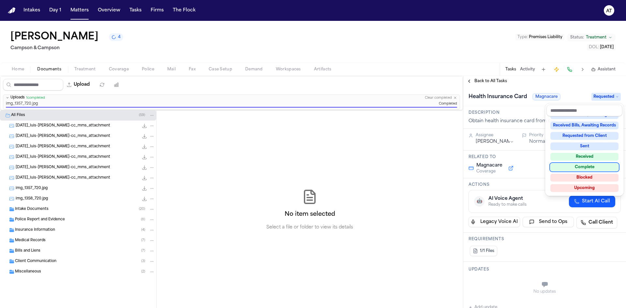
click at [601, 165] on div "Complete" at bounding box center [585, 167] width 68 height 8
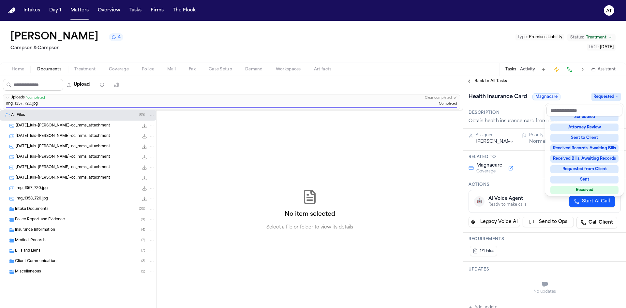
scroll to position [50, 0]
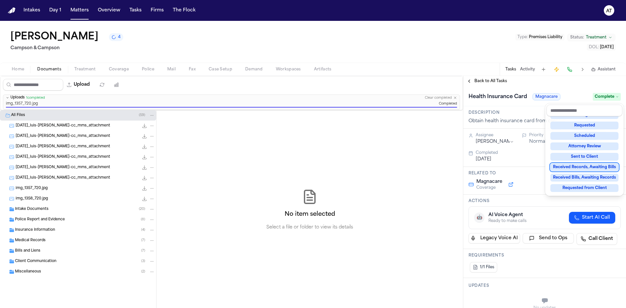
click at [468, 81] on div "**********" at bounding box center [545, 192] width 163 height 232
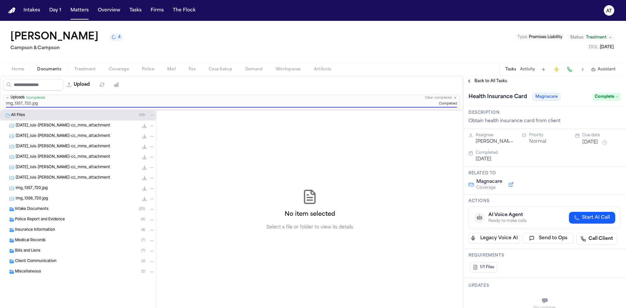
click at [468, 81] on button "Back to All Tasks" at bounding box center [487, 81] width 47 height 5
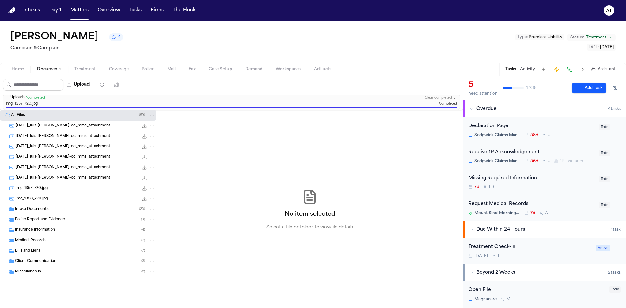
click at [15, 67] on span "Home" at bounding box center [18, 69] width 12 height 5
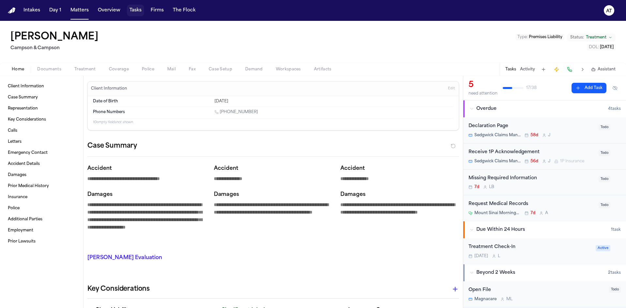
click at [131, 7] on button "Tasks" at bounding box center [135, 11] width 17 height 12
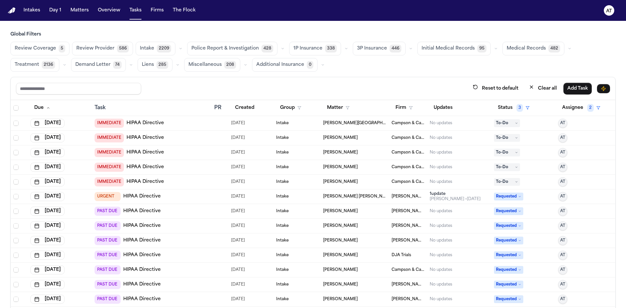
scroll to position [33, 0]
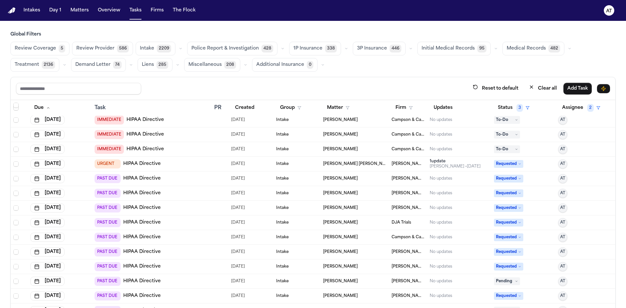
click at [505, 182] on span "Requested" at bounding box center [508, 179] width 29 height 8
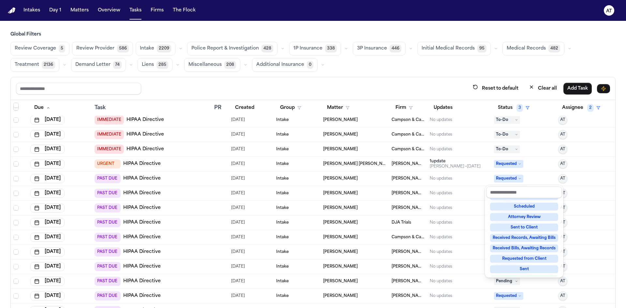
scroll to position [102, 0]
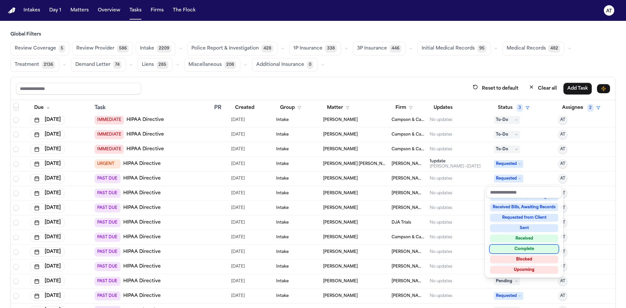
click at [527, 250] on div "Complete" at bounding box center [524, 249] width 68 height 8
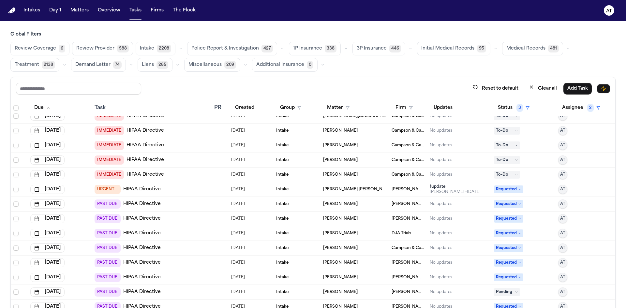
scroll to position [0, 0]
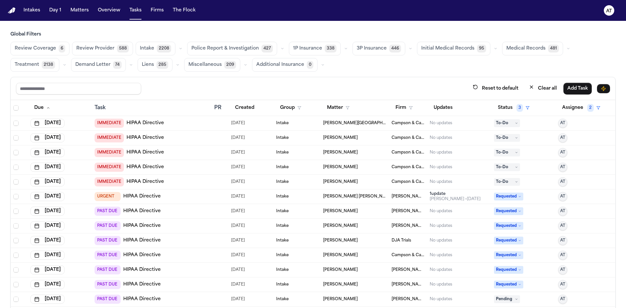
drag, startPoint x: 372, startPoint y: 139, endPoint x: 289, endPoint y: 136, distance: 83.2
click at [289, 136] on tr "[DATE] IMMEDIATE HIPAA Directive [DATE] Intake [PERSON_NAME] & [PERSON_NAME] No…" at bounding box center [313, 138] width 605 height 15
click at [264, 26] on main "Global Filters Review Coverage 6 Review Provider 588 Intake 2208 Police Report …" at bounding box center [313, 164] width 626 height 287
click at [173, 140] on div "IMMEDIATE HIPAA Directive" at bounding box center [152, 137] width 115 height 9
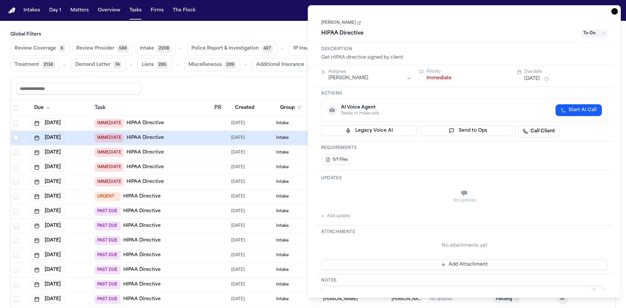
click at [339, 22] on link "[PERSON_NAME]" at bounding box center [341, 22] width 40 height 5
click at [298, 6] on nav "Intakes Day 1 Matters Overview Tasks Firms The Flock AT" at bounding box center [313, 10] width 626 height 21
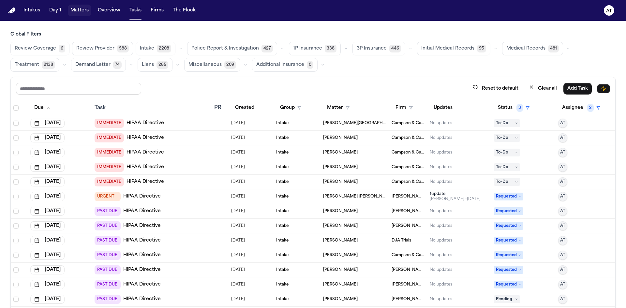
click at [83, 9] on button "Matters" at bounding box center [79, 11] width 23 height 12
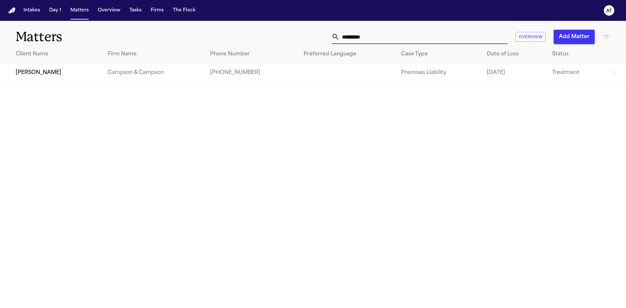
drag, startPoint x: 410, startPoint y: 38, endPoint x: 307, endPoint y: 41, distance: 103.1
click at [307, 41] on div "********* Overview Add Matter" at bounding box center [400, 37] width 422 height 14
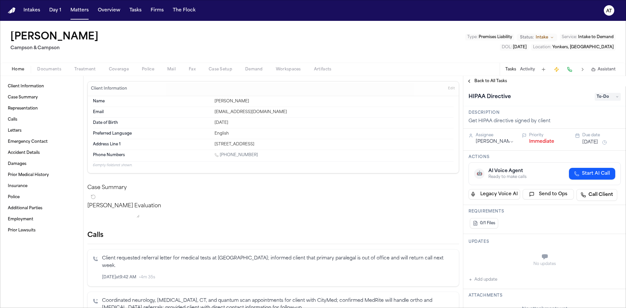
click at [56, 68] on span "Documents" at bounding box center [49, 69] width 24 height 5
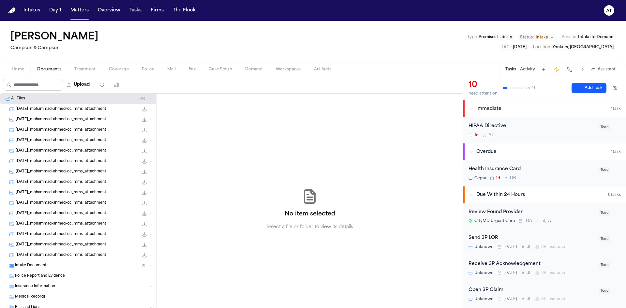
click at [52, 268] on div "Intake Documents ( 1 )" at bounding box center [85, 266] width 140 height 6
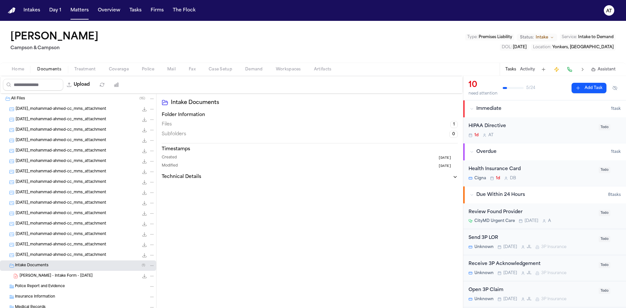
click at [13, 71] on span "Home" at bounding box center [18, 69] width 12 height 5
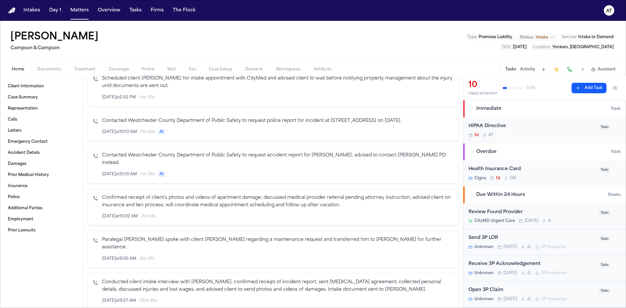
scroll to position [196, 0]
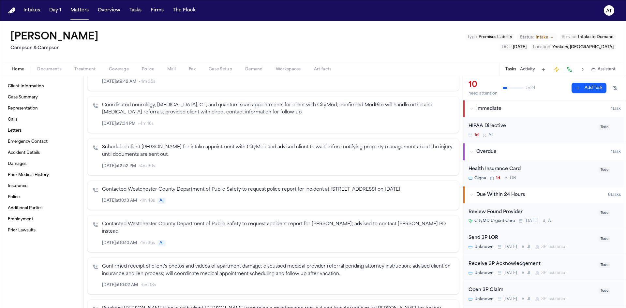
click at [46, 70] on span "Documents" at bounding box center [49, 69] width 24 height 5
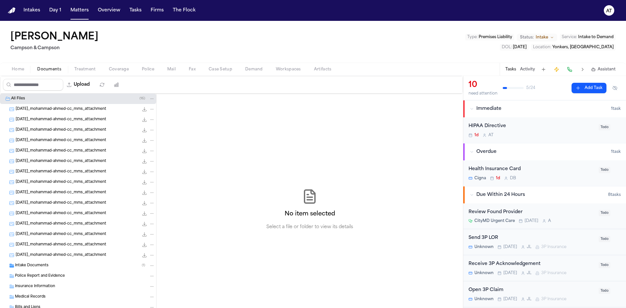
click at [25, 67] on button "Home" at bounding box center [17, 70] width 25 height 8
